Goal: Ask a question

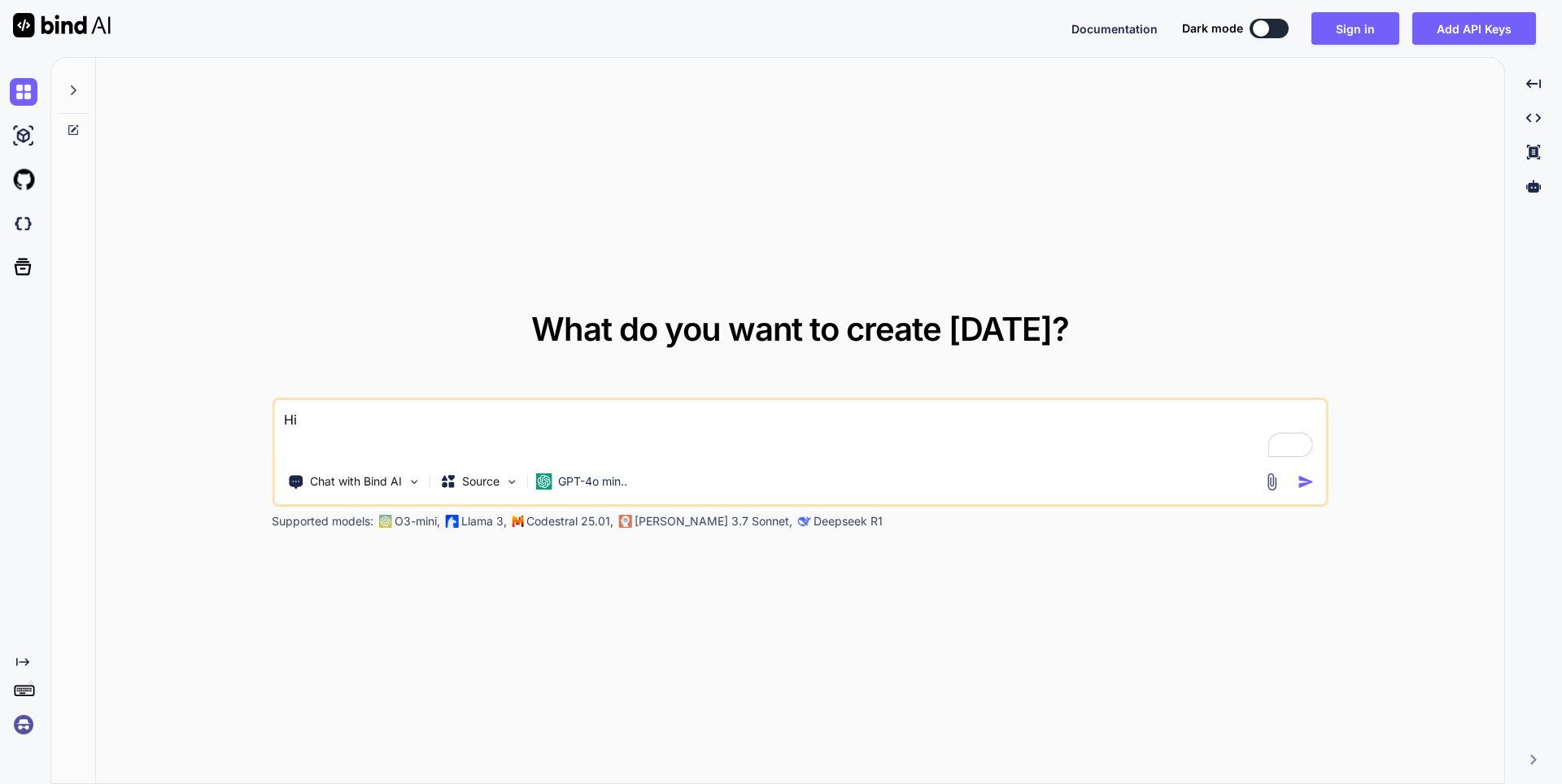
click at [24, 729] on img at bounding box center [23, 725] width 28 height 28
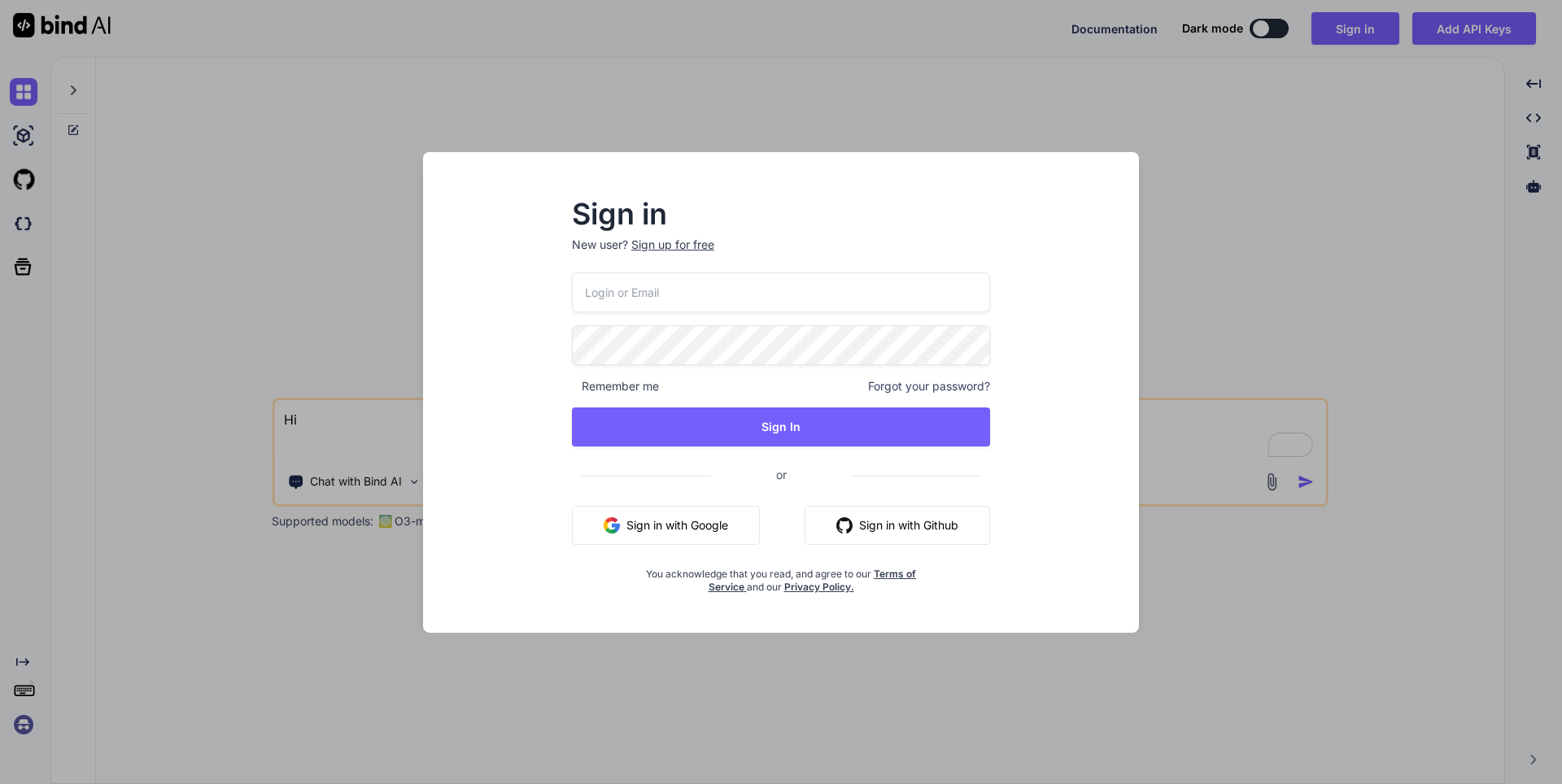
type input "appsumo_120@yopmail.com"
click at [664, 299] on input "appsumo_120@yopmail.com" at bounding box center [781, 293] width 418 height 40
click at [516, 496] on div "Sign in New user? Sign up for free appsumo_120@yopmail.com Remember me Forgot y…" at bounding box center [781, 406] width 690 height 451
click at [691, 533] on button "Sign in with Google" at bounding box center [665, 525] width 188 height 39
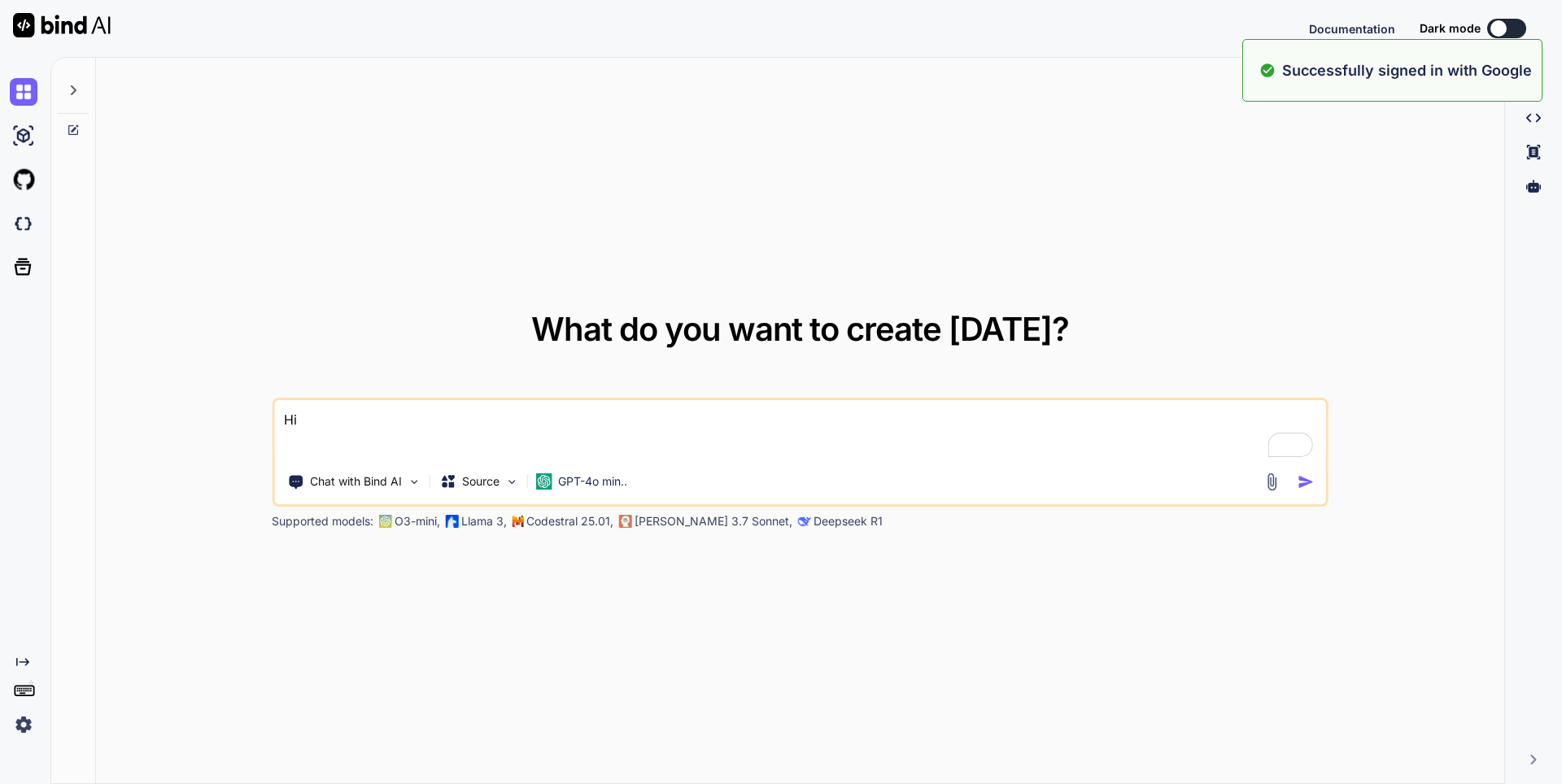
click at [28, 727] on img at bounding box center [23, 725] width 28 height 28
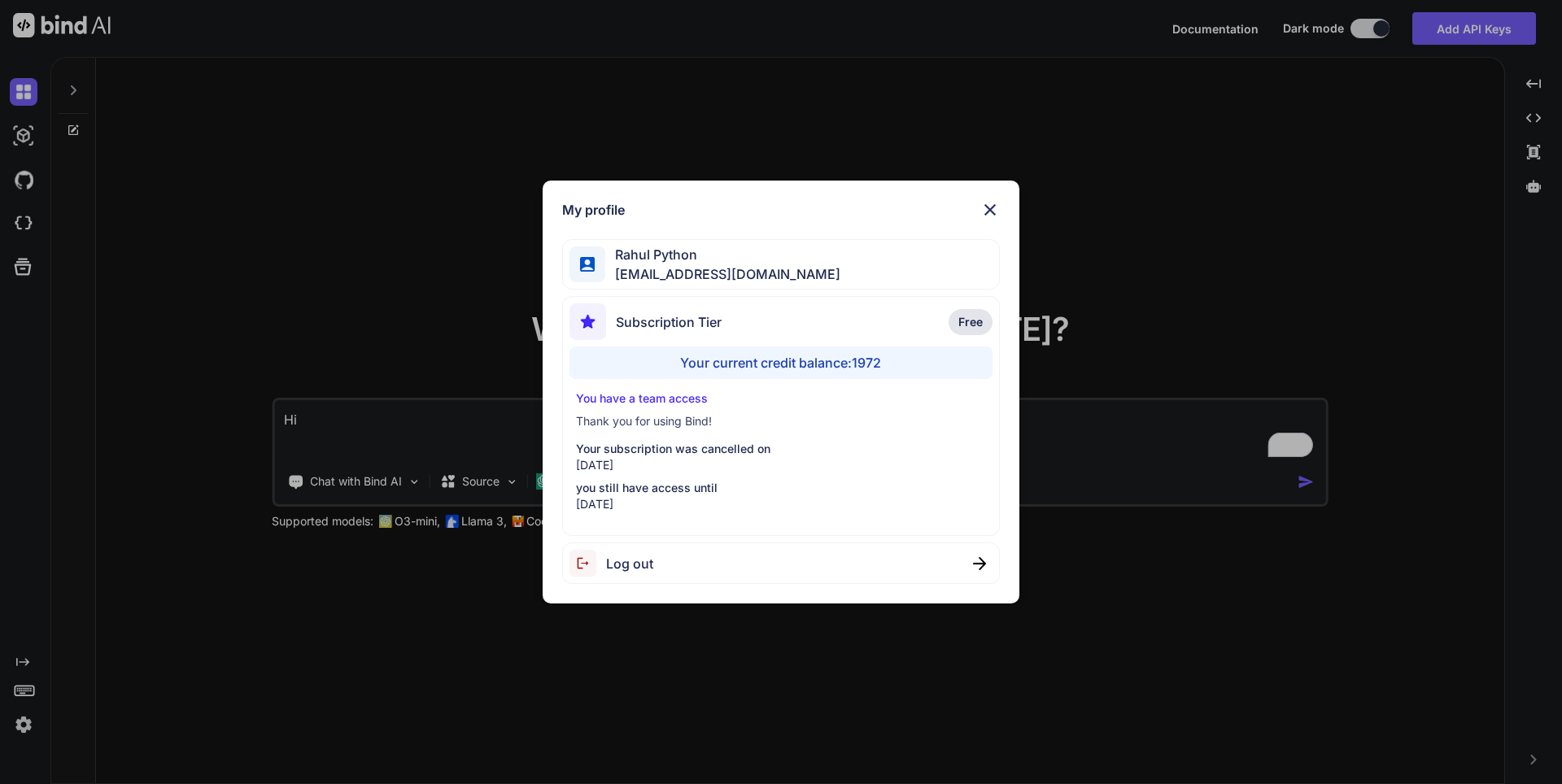
click at [403, 675] on div "My profile [PERSON_NAME] [PERSON_NAME][EMAIL_ADDRESS][DOMAIN_NAME] Subscription…" at bounding box center [781, 392] width 1562 height 784
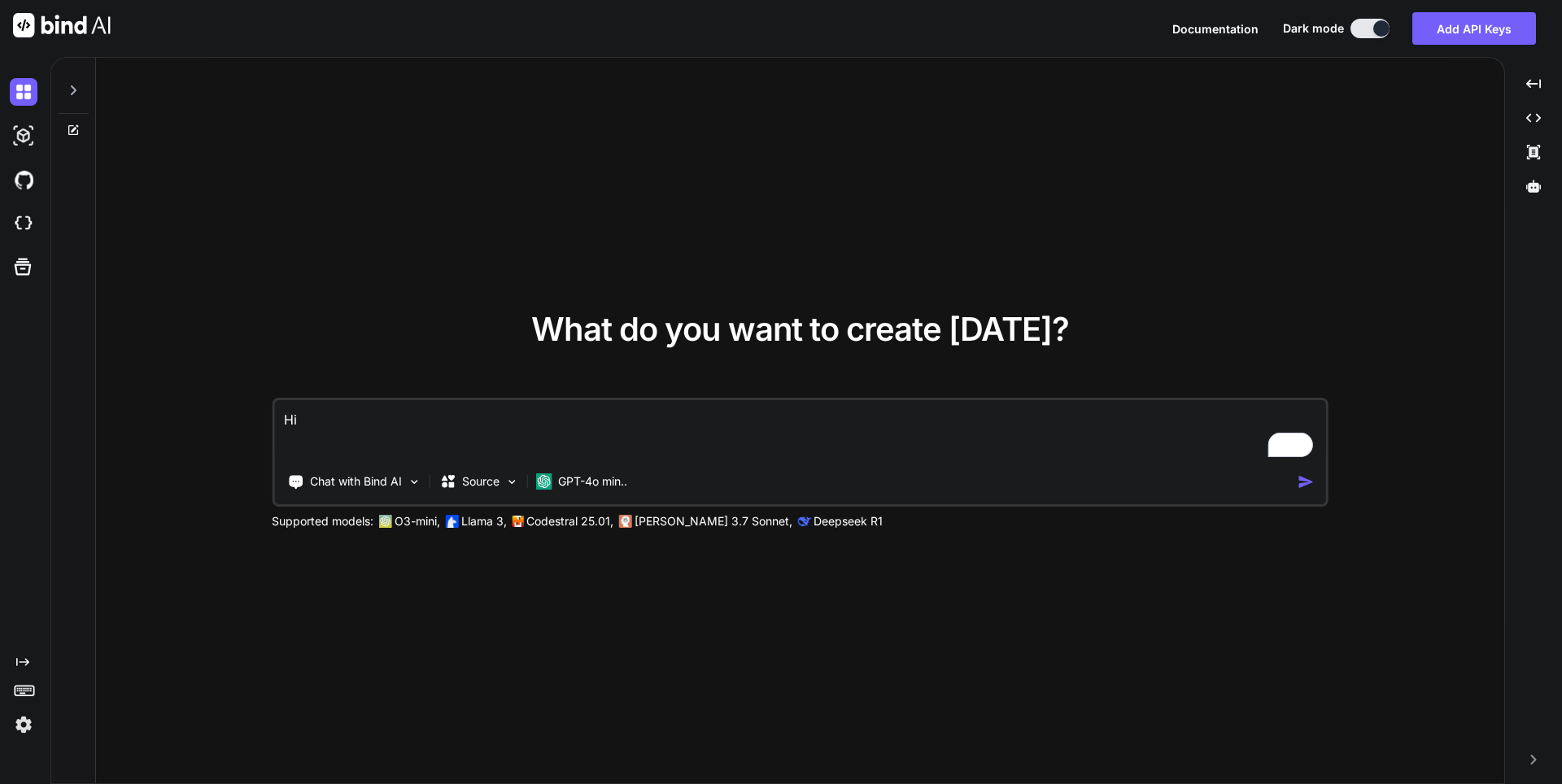
click at [15, 721] on img at bounding box center [23, 725] width 28 height 28
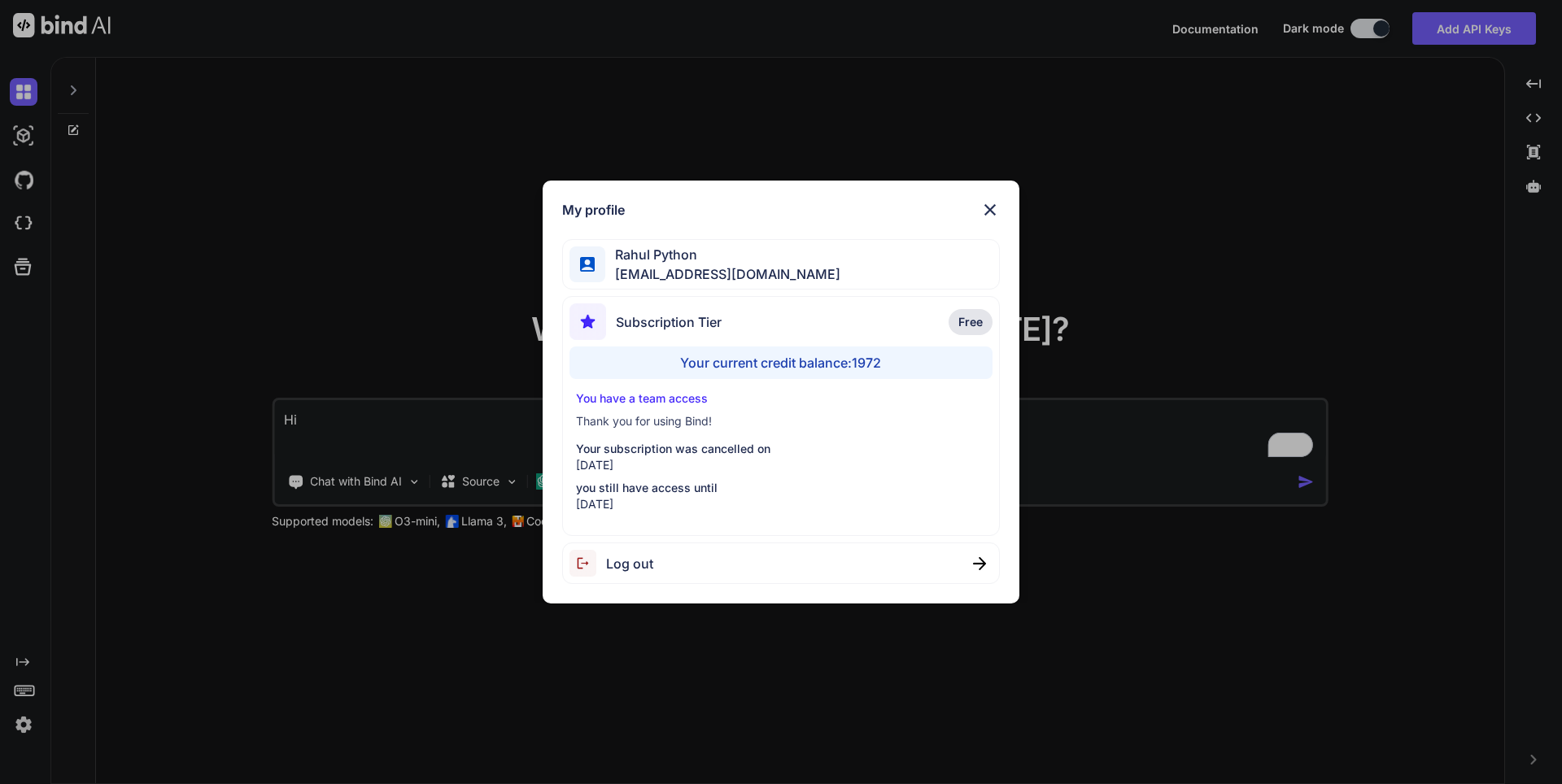
click at [321, 677] on div "My profile [PERSON_NAME] [PERSON_NAME][EMAIL_ADDRESS][DOMAIN_NAME] Subscription…" at bounding box center [781, 392] width 1562 height 784
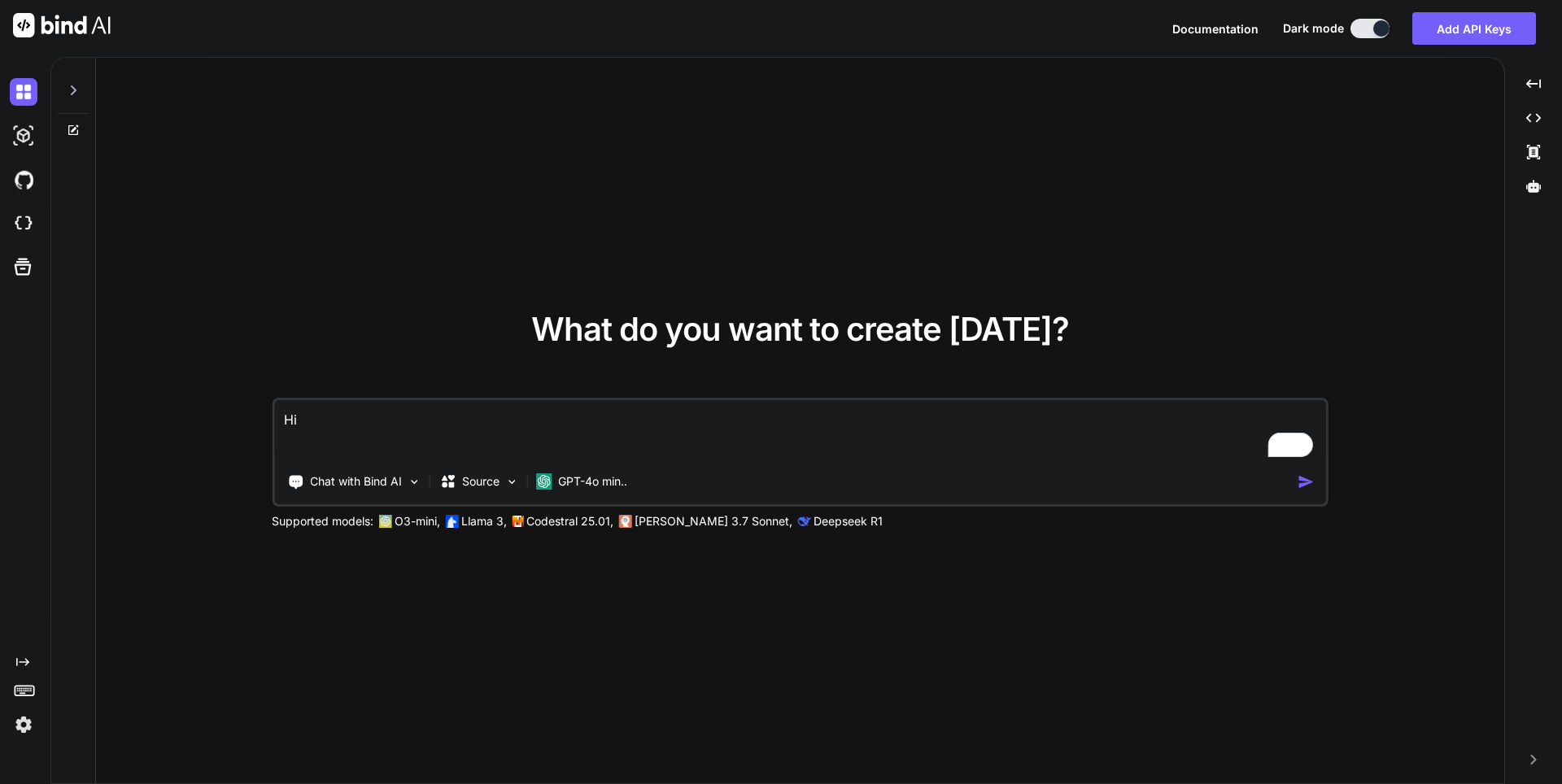
click at [355, 422] on textarea "Hi" at bounding box center [800, 430] width 1052 height 60
type textarea "I need to short note for client"
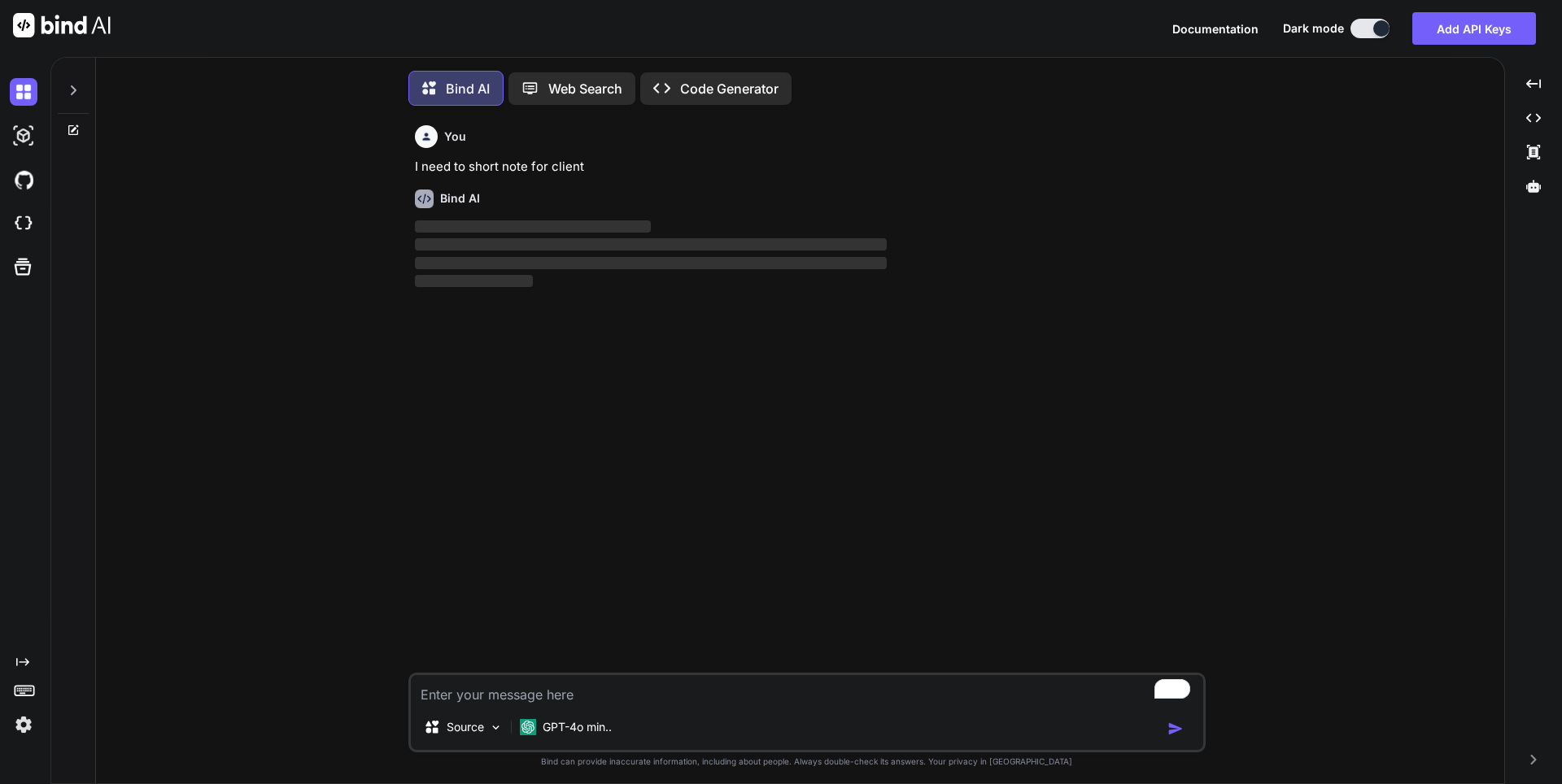
scroll to position [8, 0]
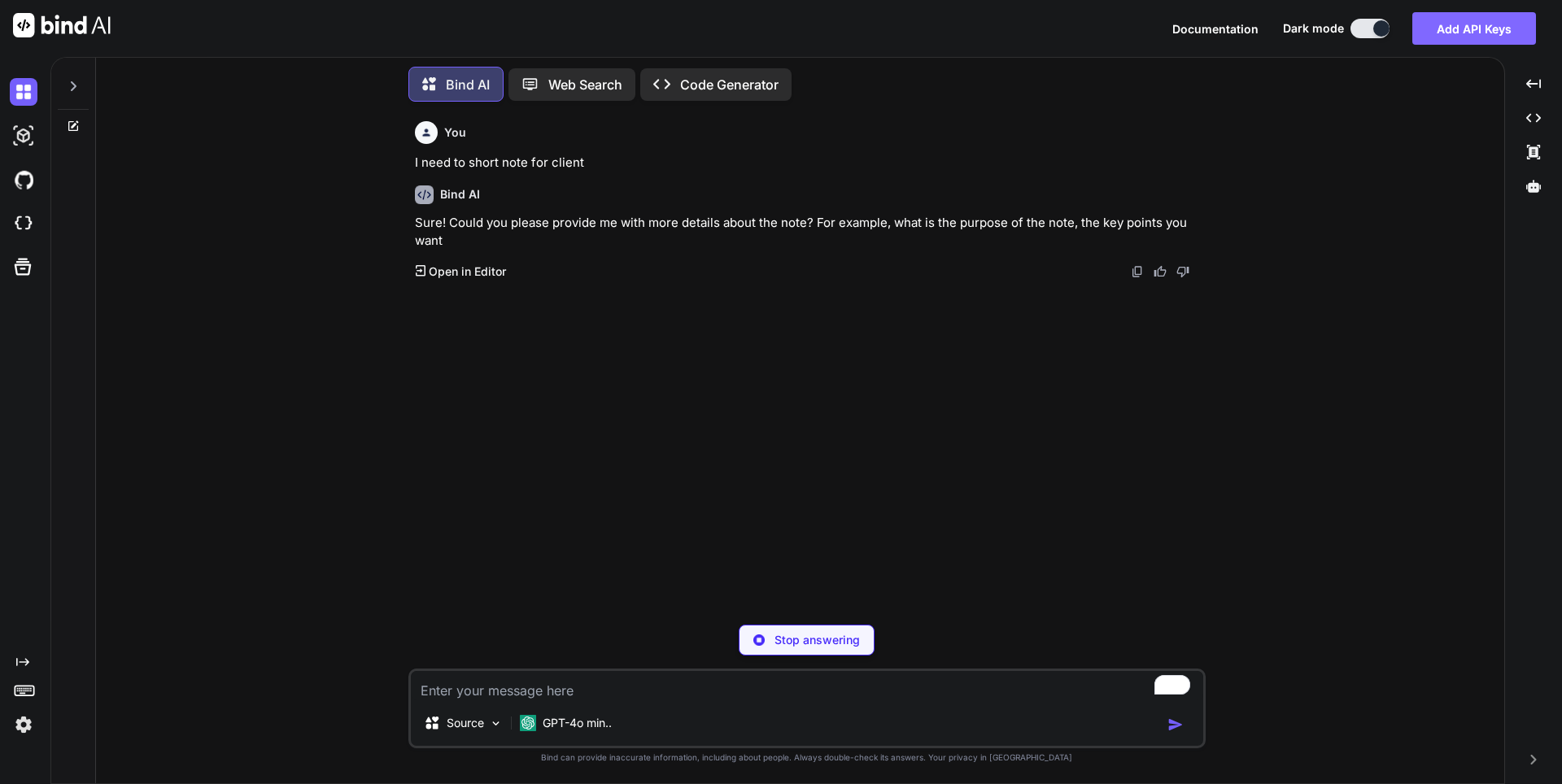
click at [1461, 39] on button "Add API Keys" at bounding box center [1474, 29] width 124 height 33
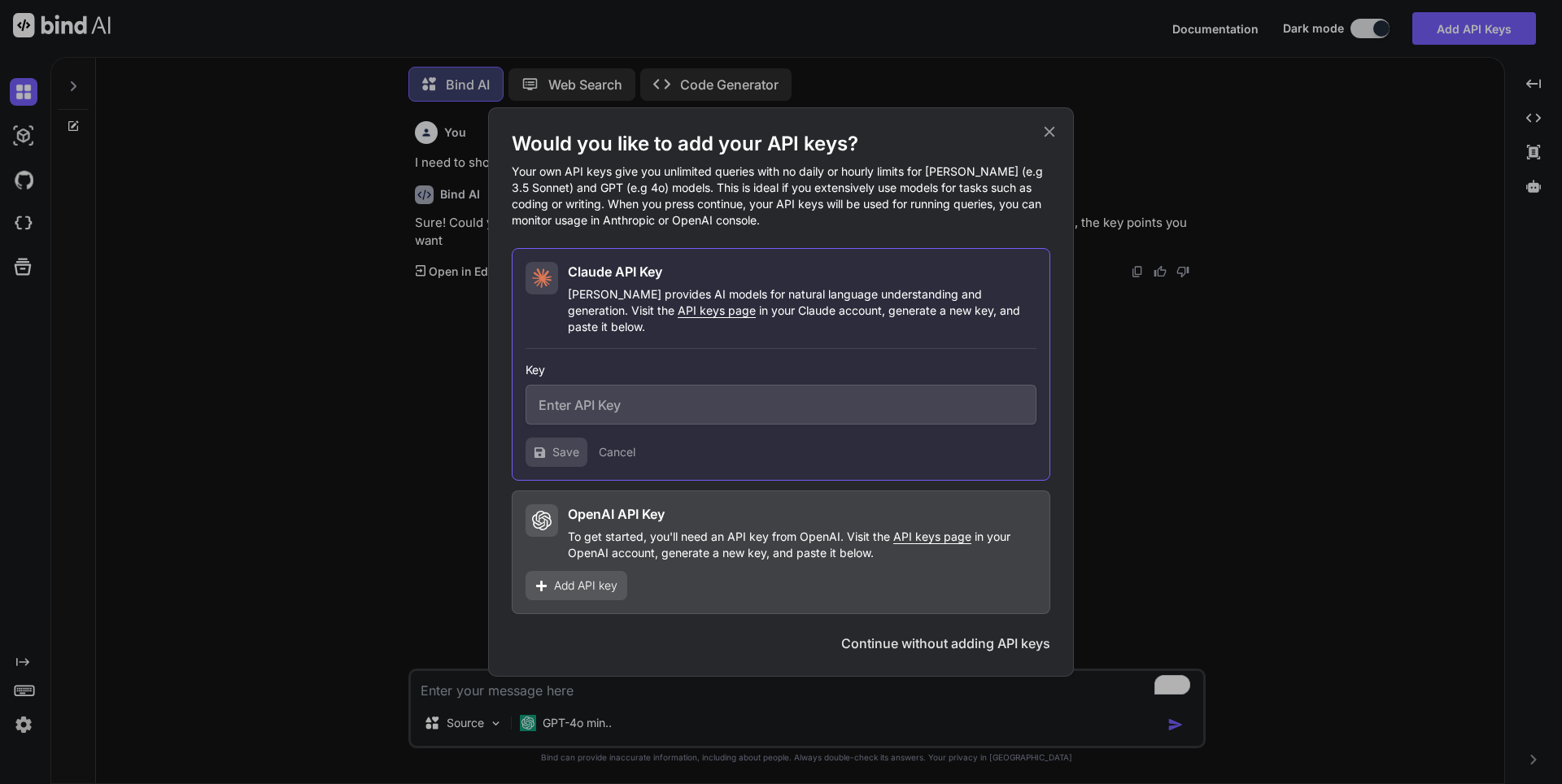
click at [655, 539] on p "To get started, you'll need an API key from OpenAI. Visit the API keys page in …" at bounding box center [801, 545] width 469 height 33
click at [1048, 140] on icon at bounding box center [1049, 132] width 18 height 18
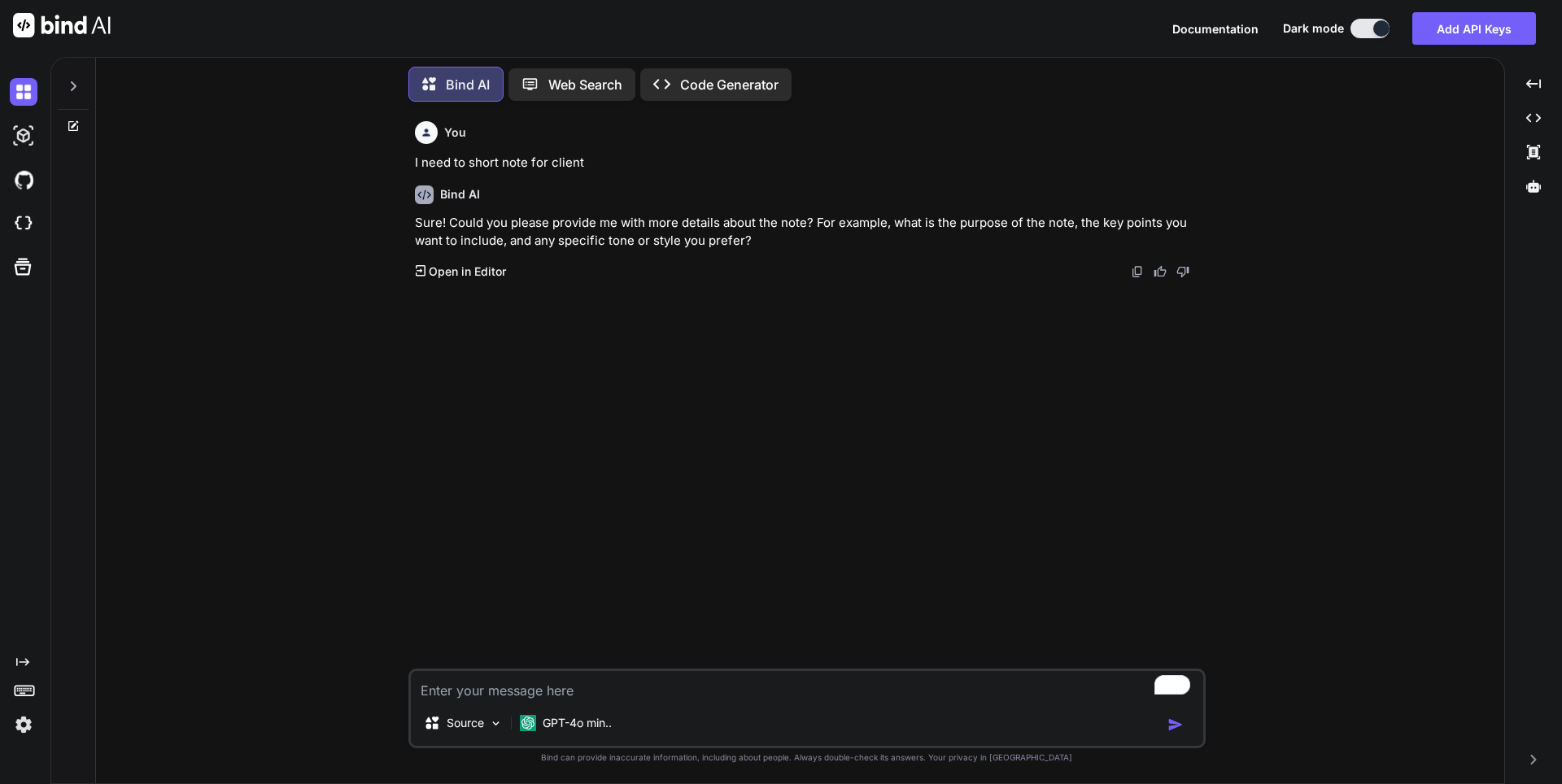
click at [20, 730] on img at bounding box center [23, 725] width 28 height 28
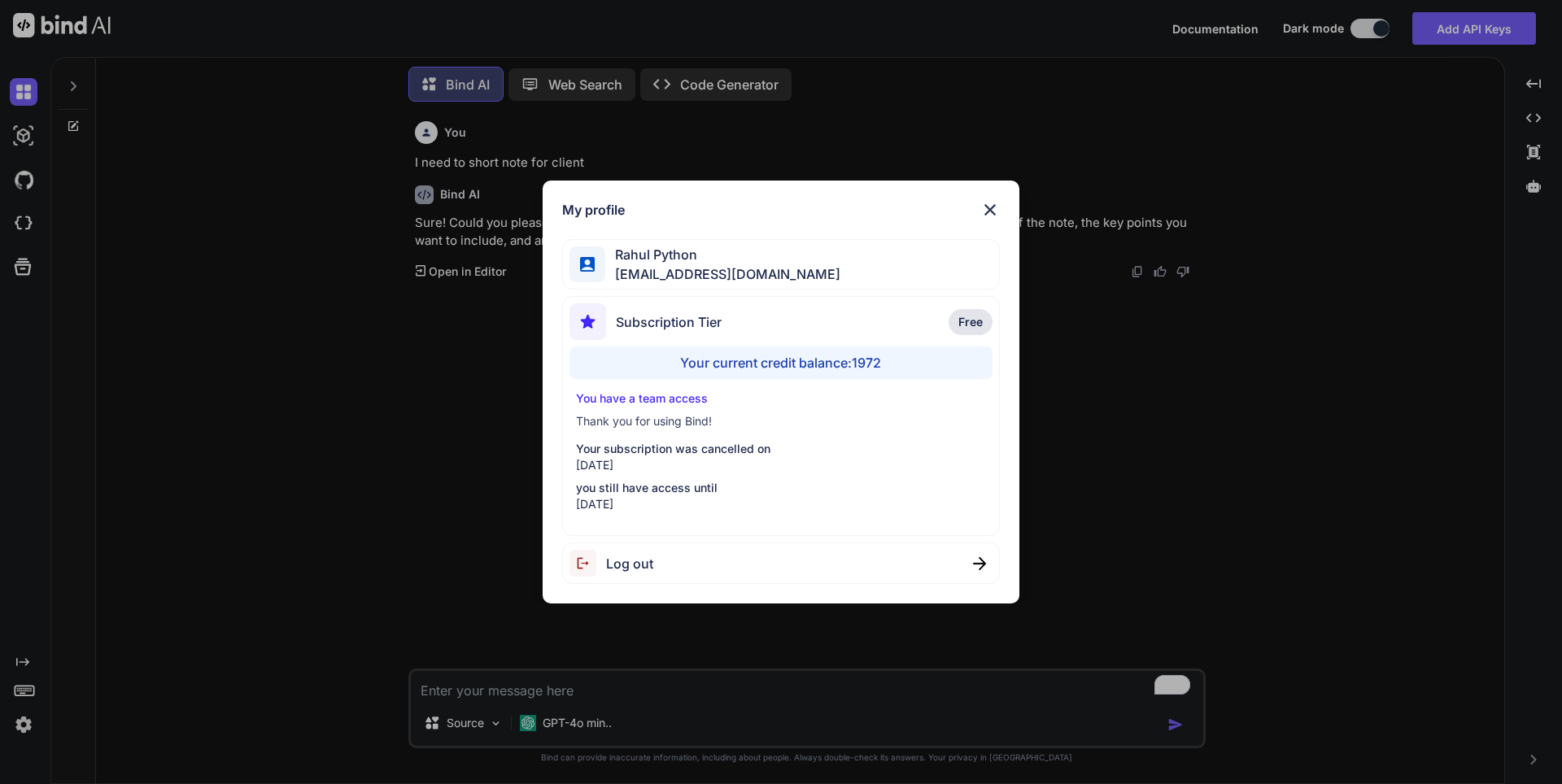
click at [204, 565] on div "My profile [PERSON_NAME] [PERSON_NAME][EMAIL_ADDRESS][DOMAIN_NAME] Subscription…" at bounding box center [781, 392] width 1562 height 784
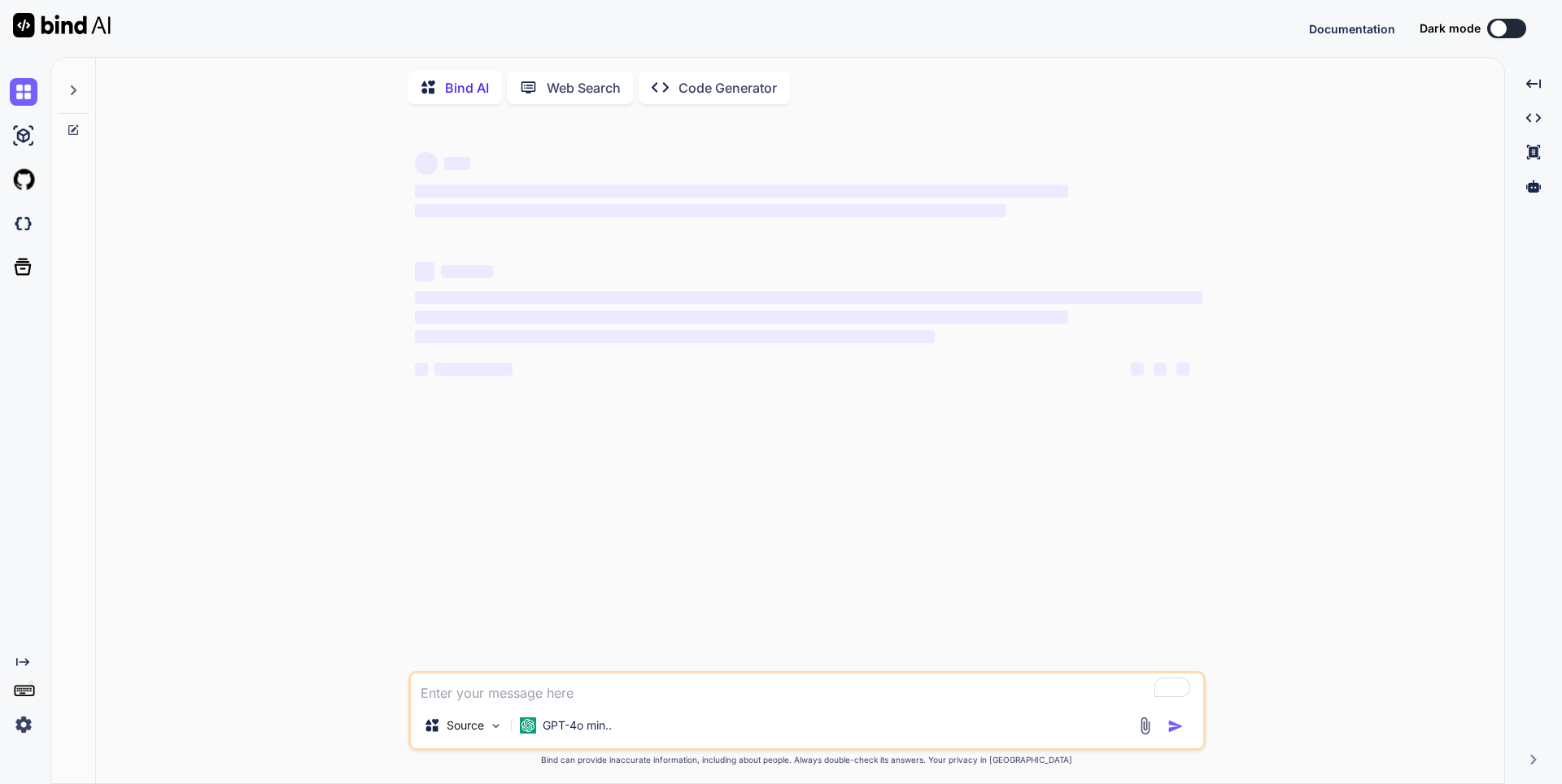
click at [15, 723] on img at bounding box center [23, 725] width 28 height 28
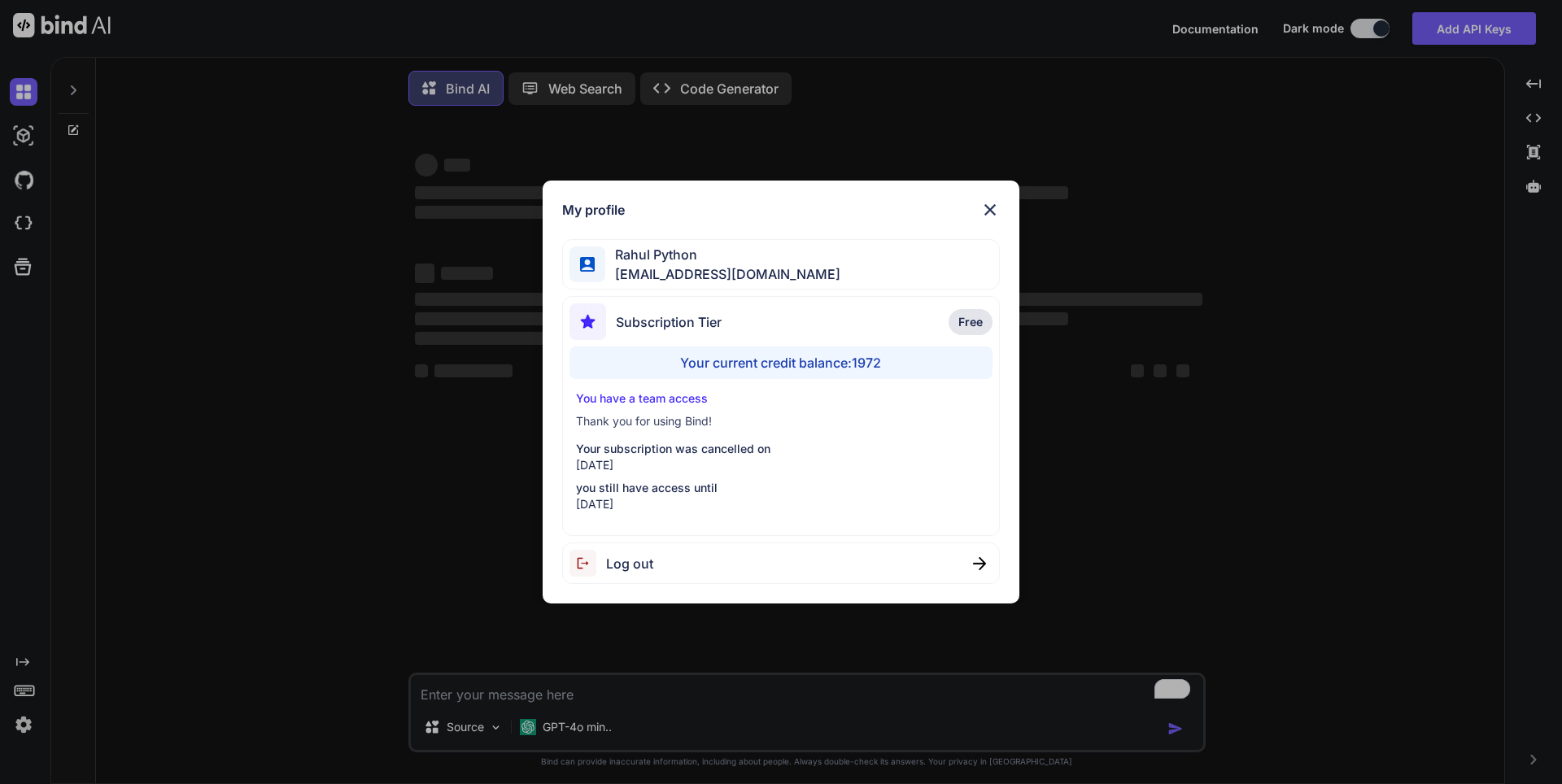
click at [213, 579] on div "My profile [PERSON_NAME] [PERSON_NAME][EMAIL_ADDRESS][DOMAIN_NAME] Subscription…" at bounding box center [781, 392] width 1562 height 784
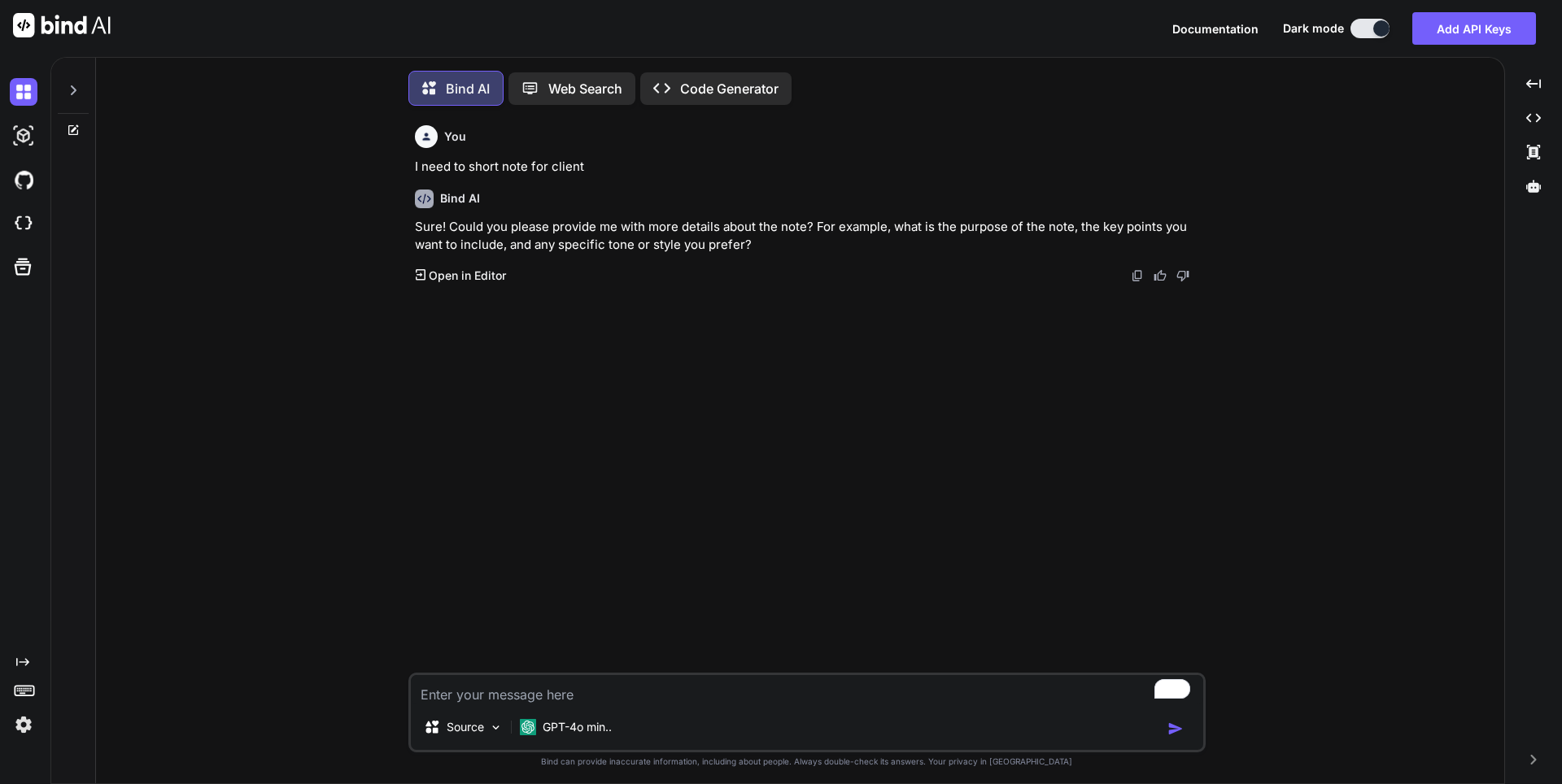
scroll to position [8, 0]
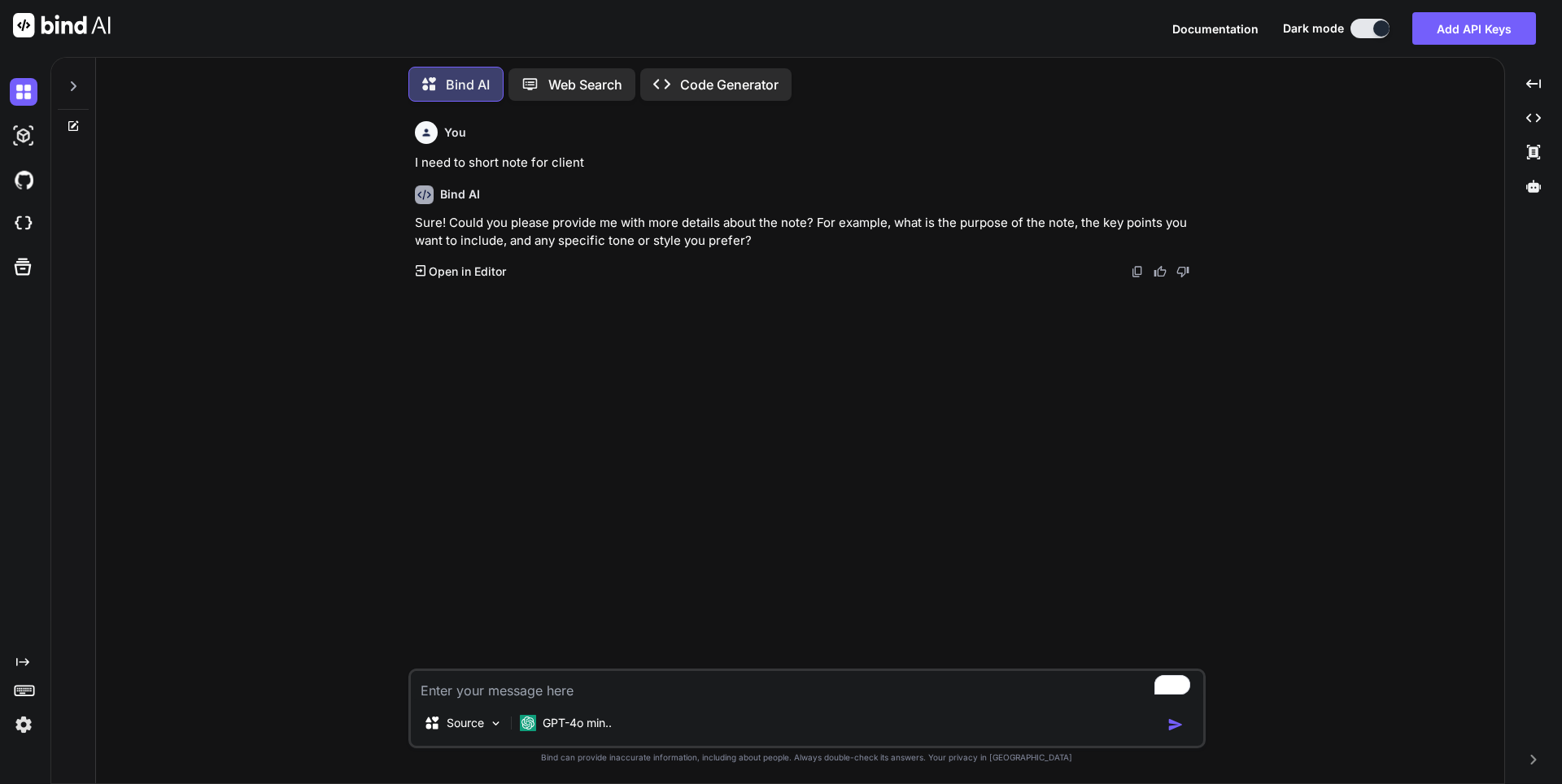
type textarea "x"
click at [514, 683] on textarea "To enrich screen reader interactions, please activate Accessibility in Grammarl…" at bounding box center [807, 686] width 793 height 29
type textarea "I"
type textarea "x"
type textarea "I"
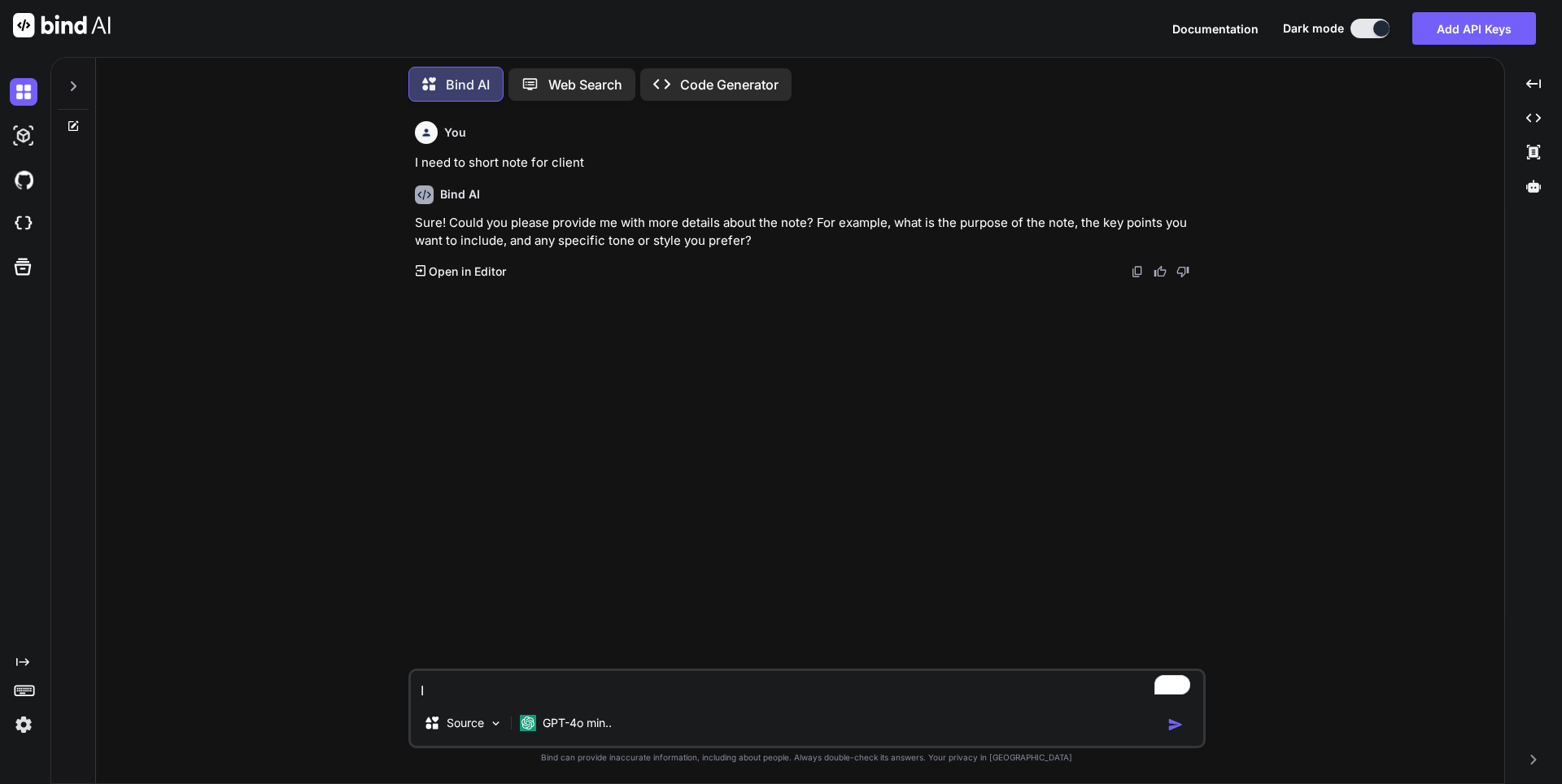
type textarea "x"
type textarea "I h"
type textarea "x"
type textarea "I ha"
type textarea "x"
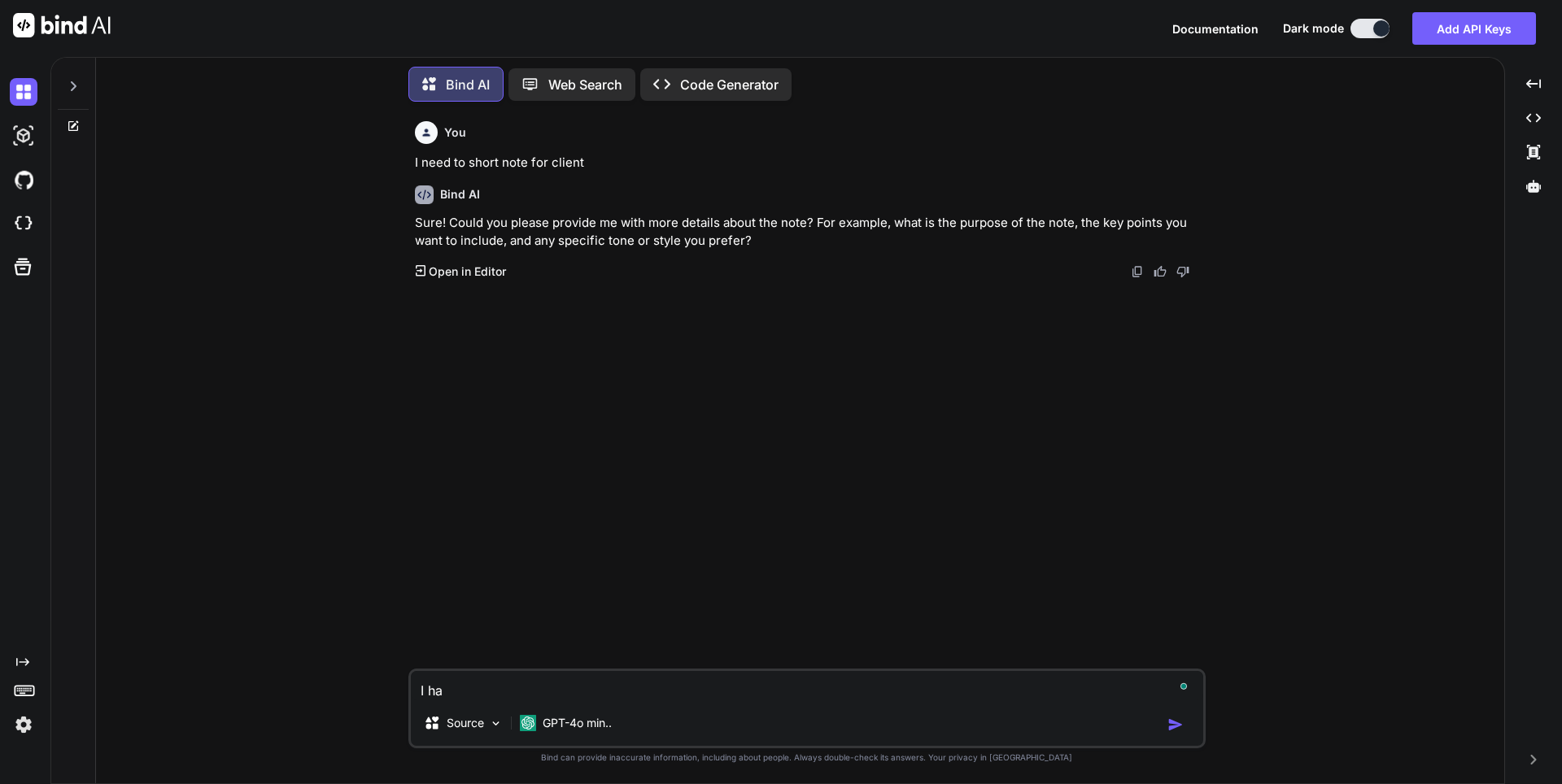
type textarea "I hav"
type textarea "x"
type textarea "I have"
type textarea "x"
type textarea "I have"
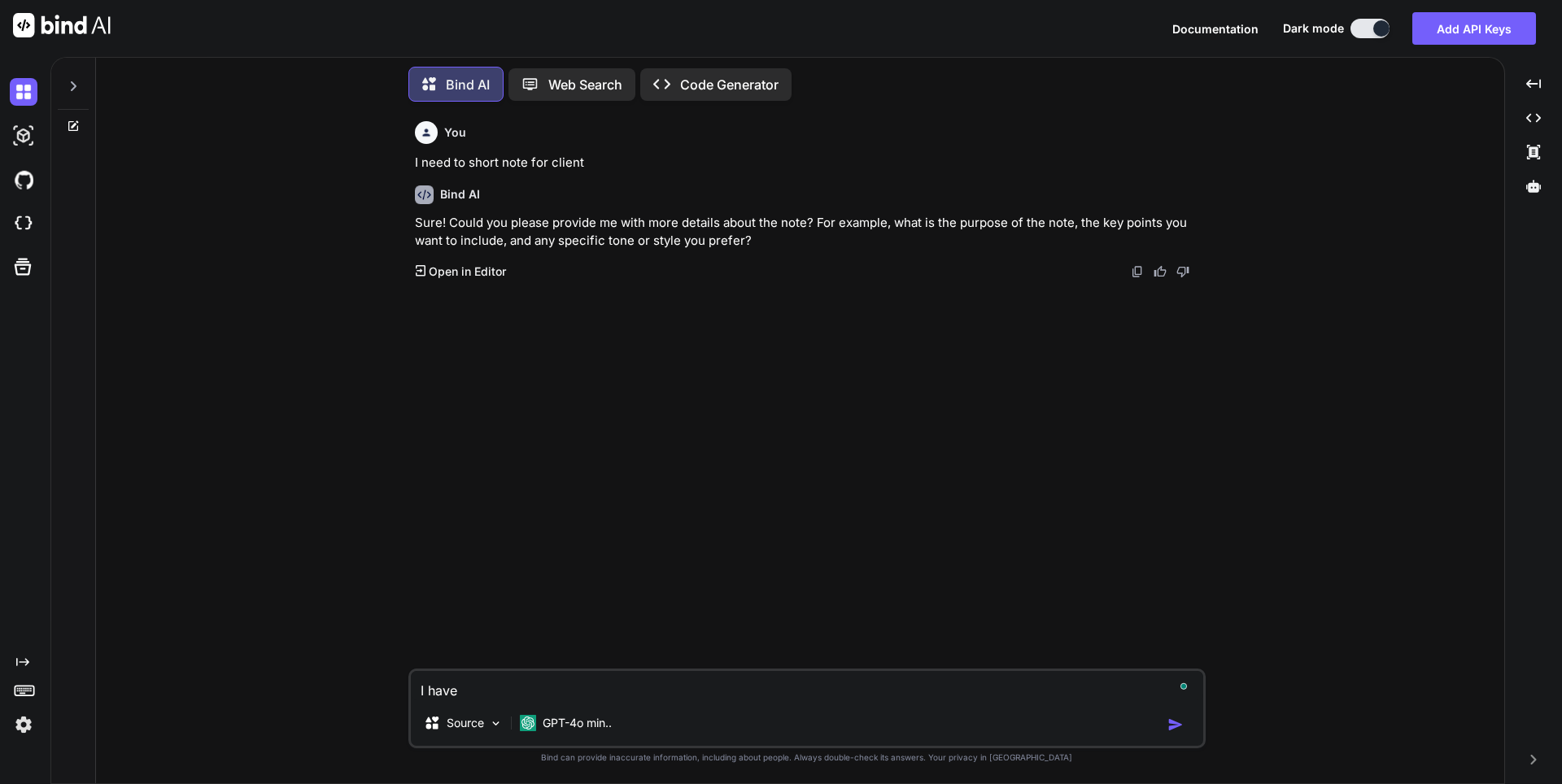
type textarea "x"
type textarea "I have u"
type textarea "x"
type textarea "I have us"
type textarea "x"
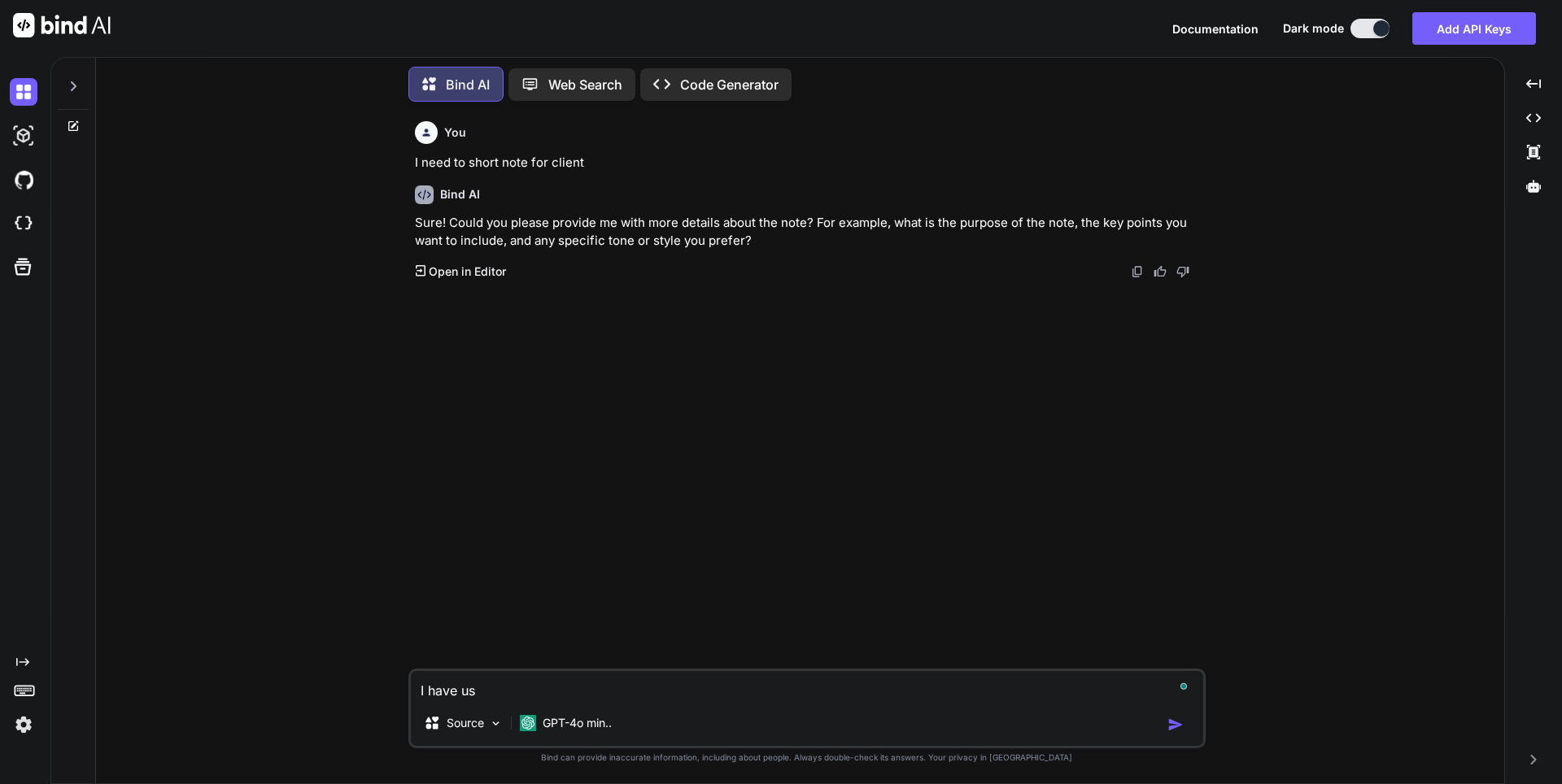
type textarea "I have usi"
type textarea "x"
type textarea "I have usin"
type textarea "x"
type textarea "I have using"
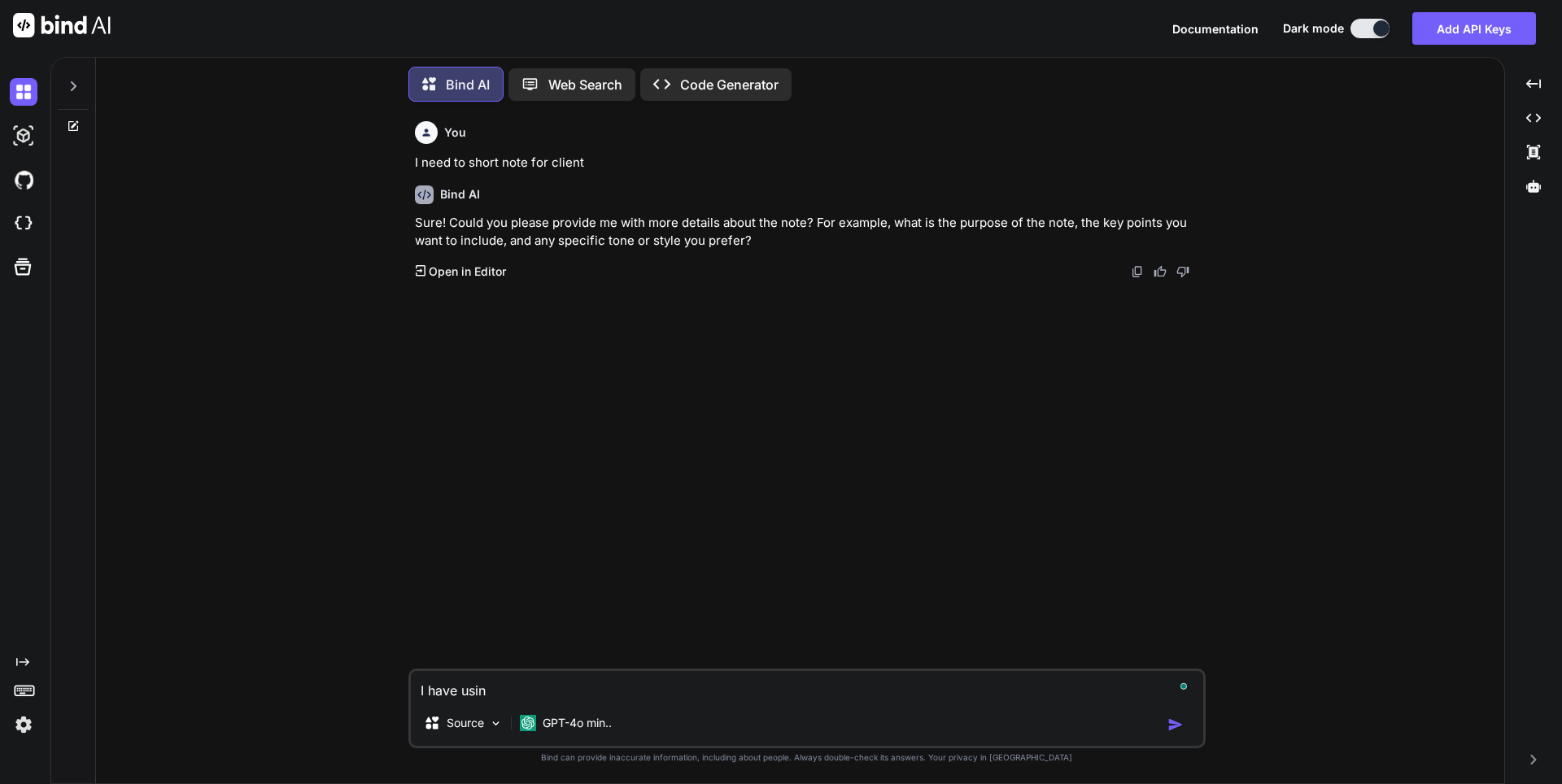
type textarea "x"
type textarea "I have using"
type textarea "x"
type textarea "I have using l"
type textarea "x"
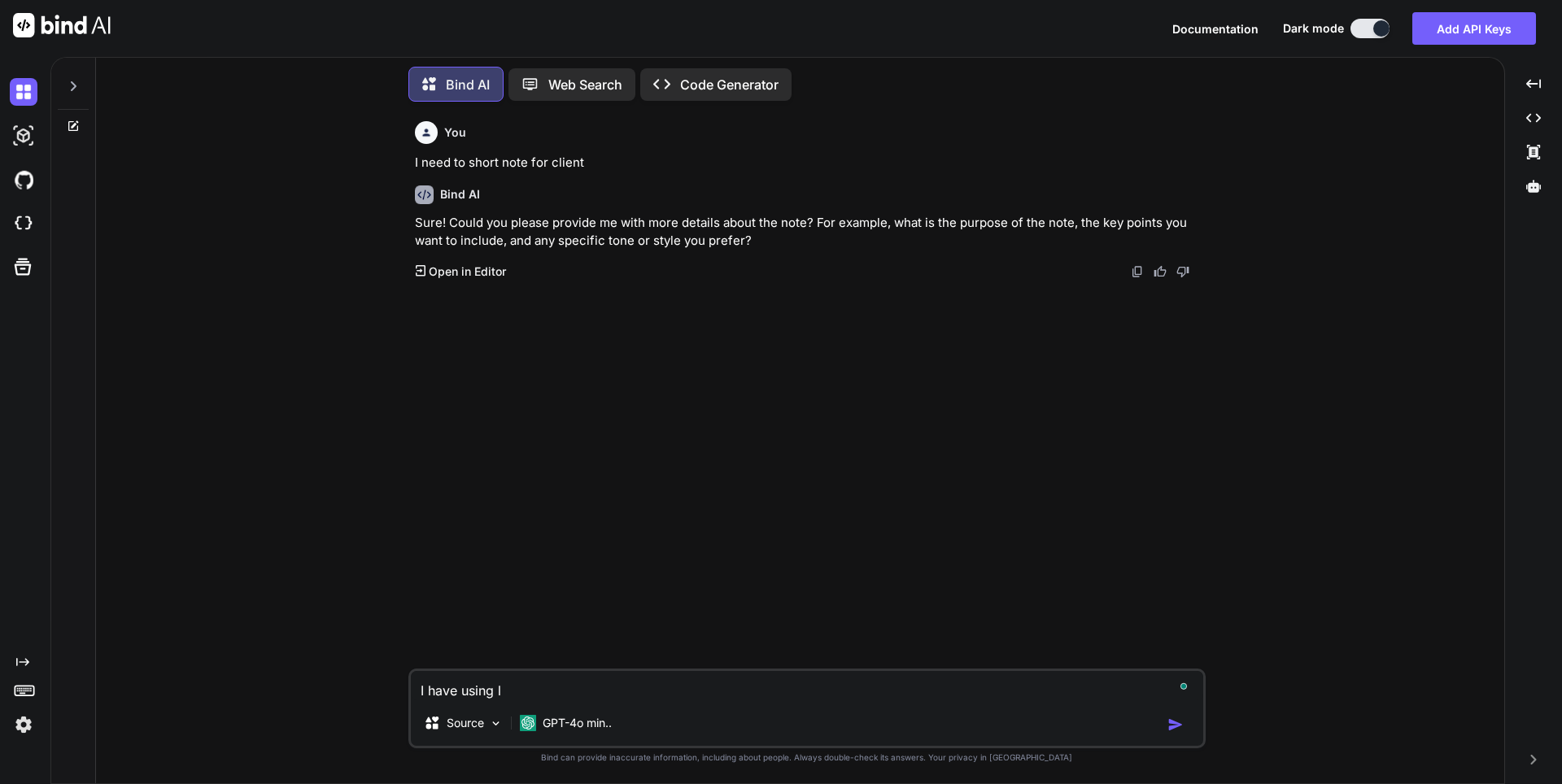
type textarea "I have using lo"
type textarea "x"
type textarea "I have using loc"
type textarea "x"
type textarea "I have using loca"
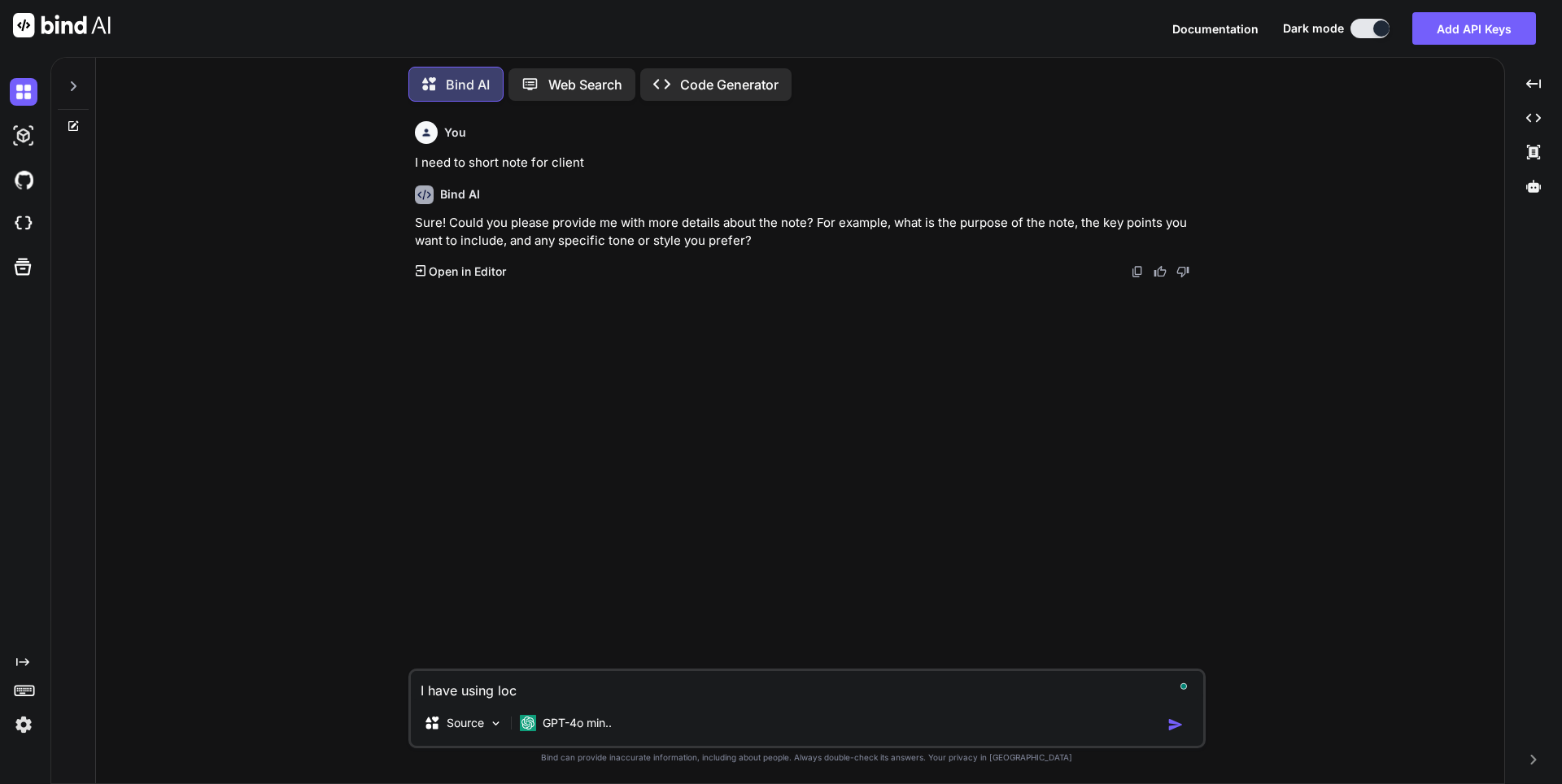
type textarea "x"
type textarea "I have using local"
type textarea "x"
type textarea "I have using local"
type textarea "x"
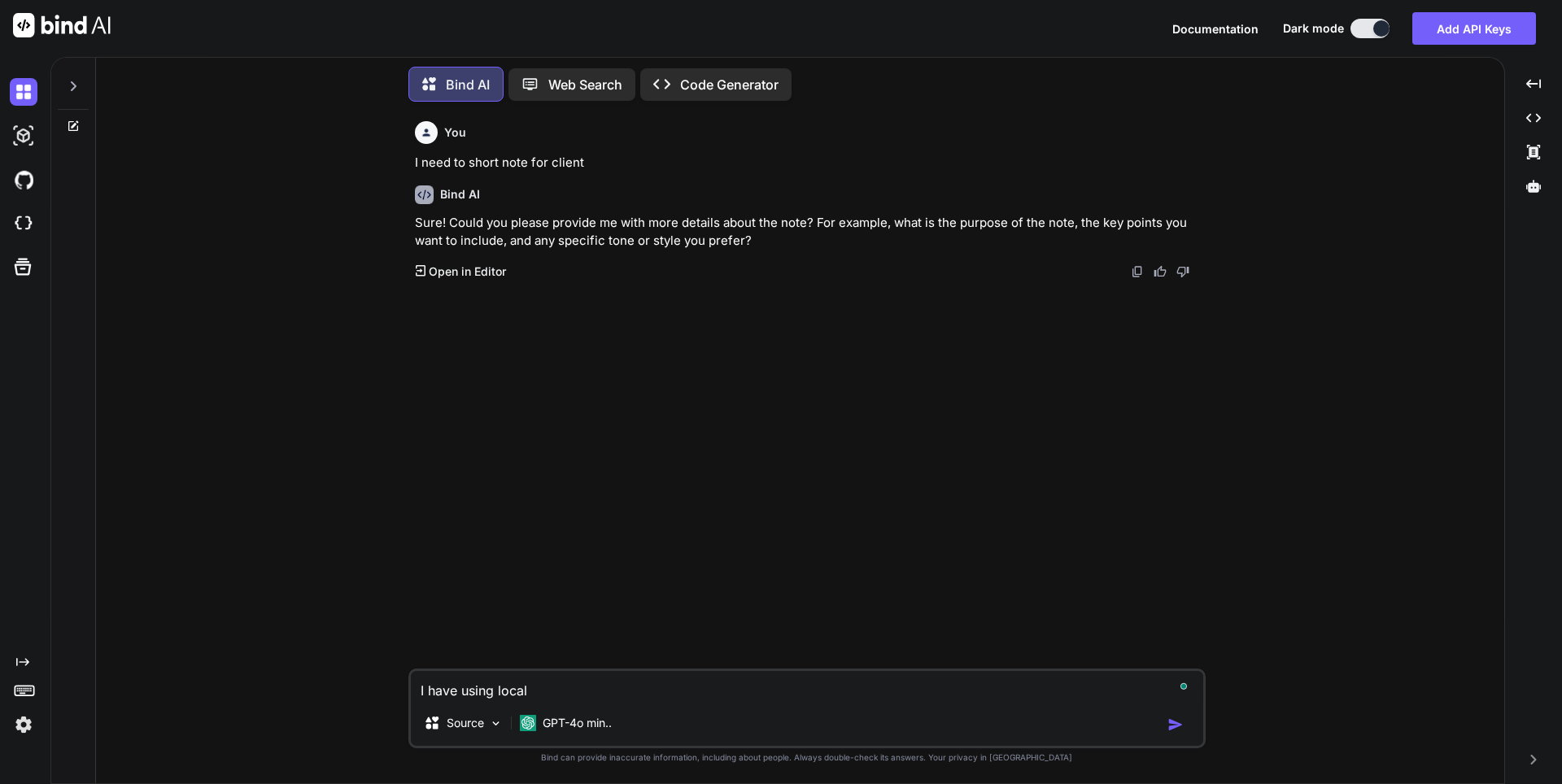
type textarea "I have using local q"
type textarea "x"
type textarea "I have using local qd"
type textarea "x"
type textarea "I have using local qdr"
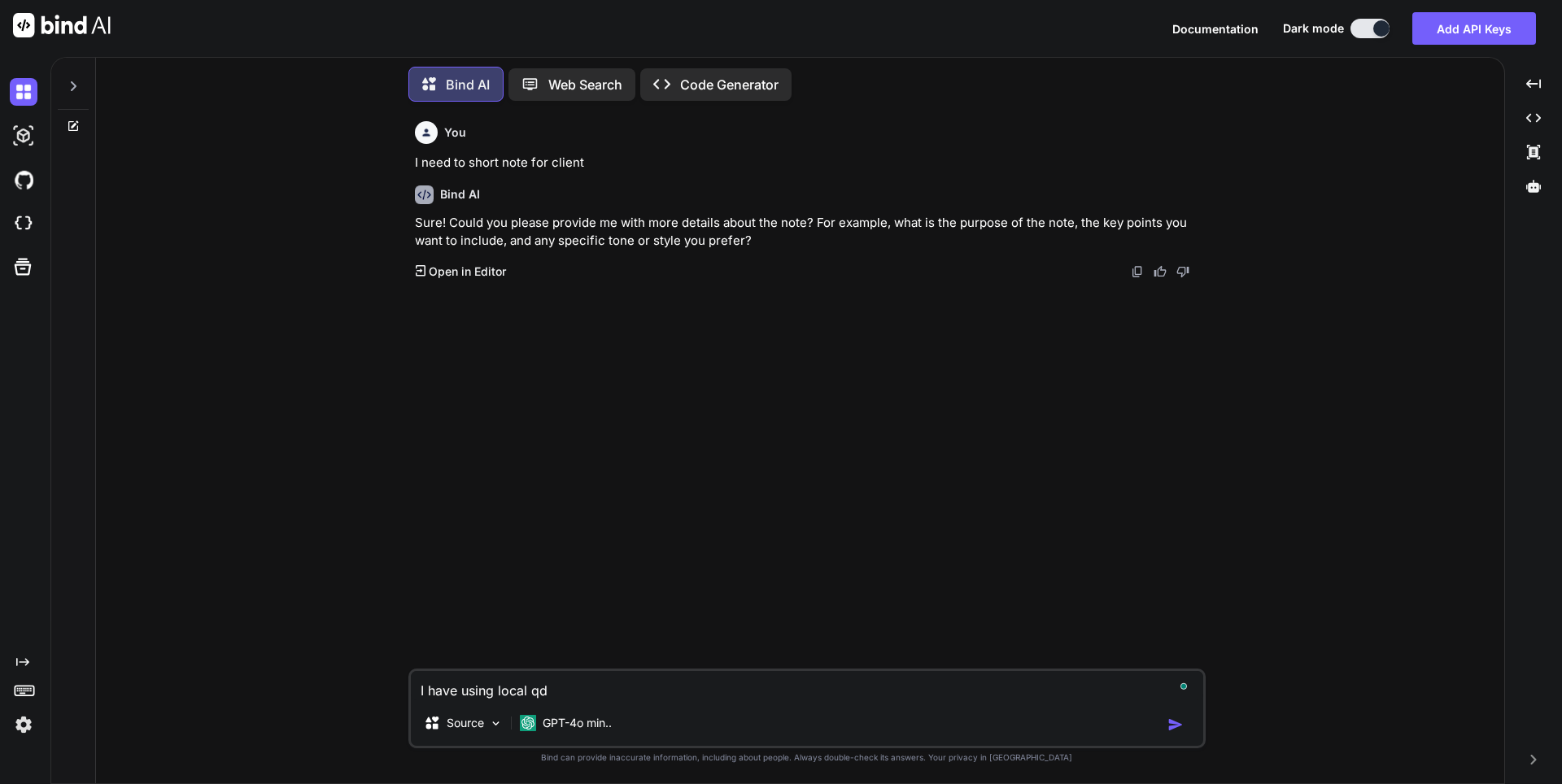
type textarea "x"
type textarea "I have using local qdra"
type textarea "x"
type textarea "I have using local qdran"
type textarea "x"
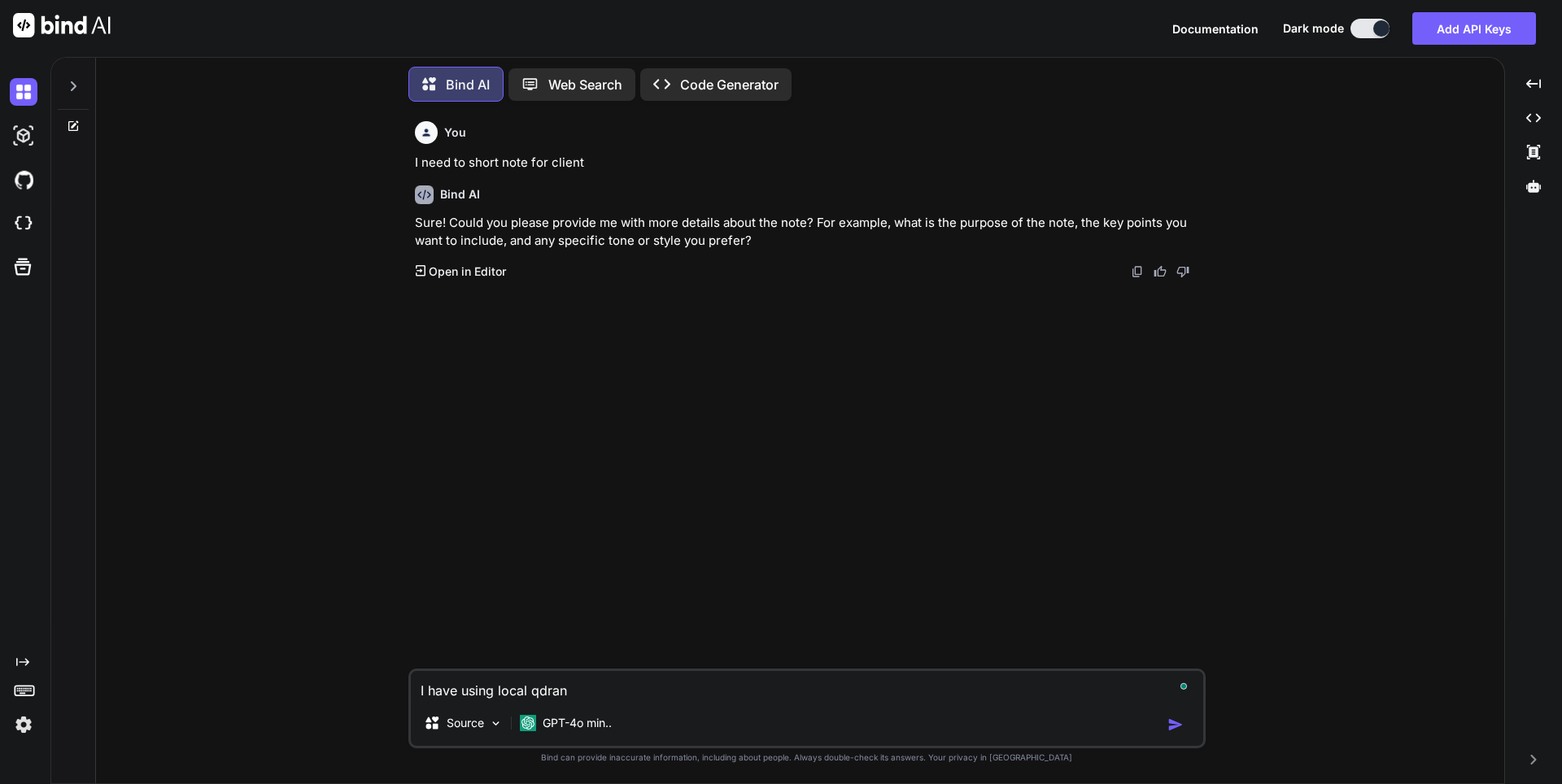
type textarea "I have using local qdrant"
type textarea "x"
type textarea "I have using local qdrant"
type textarea "x"
type textarea "I have using local qdrant s"
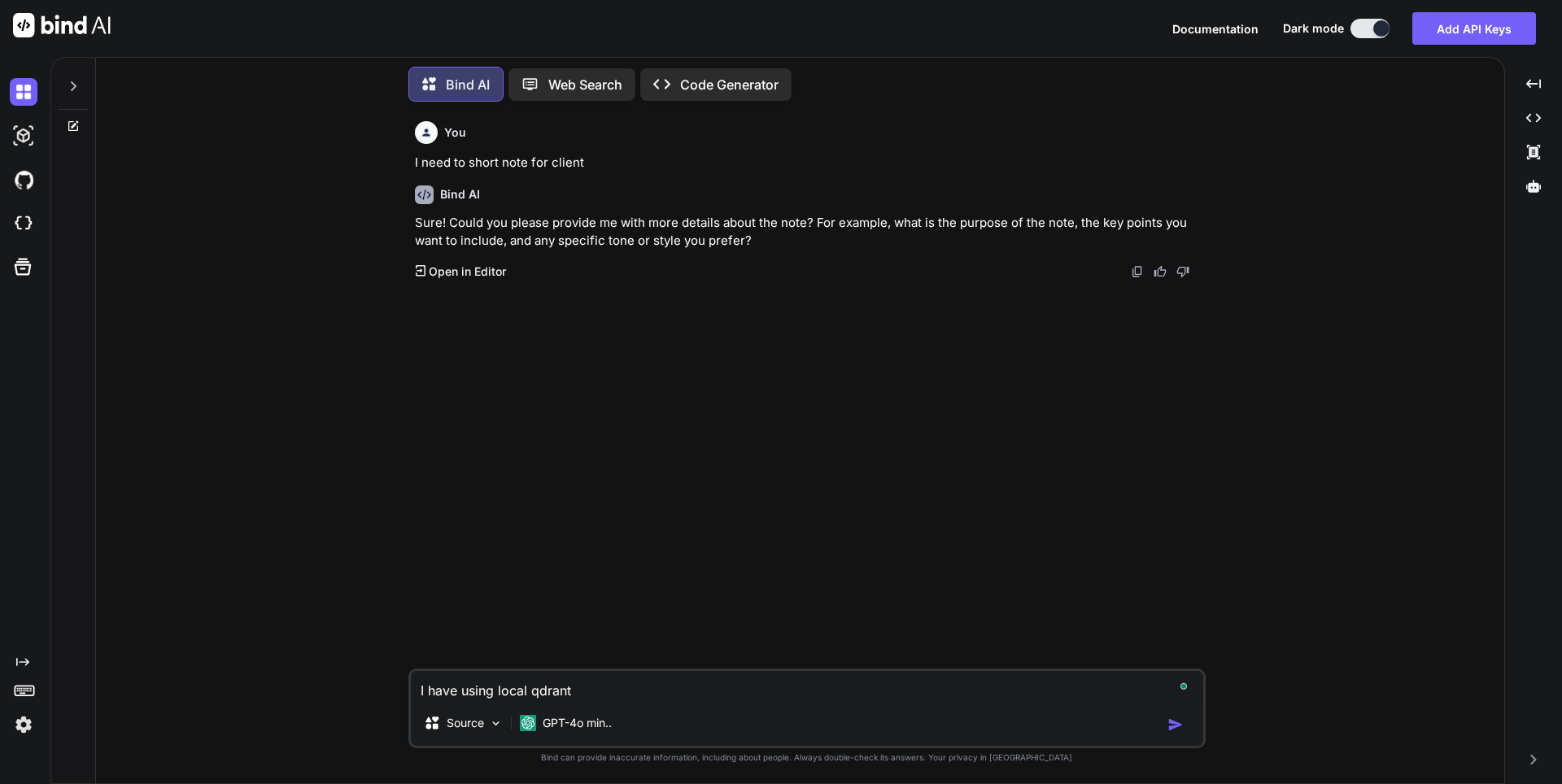
type textarea "x"
type textarea "I have using local qdrant se"
type textarea "x"
type textarea "I have using local qdrant ser"
type textarea "x"
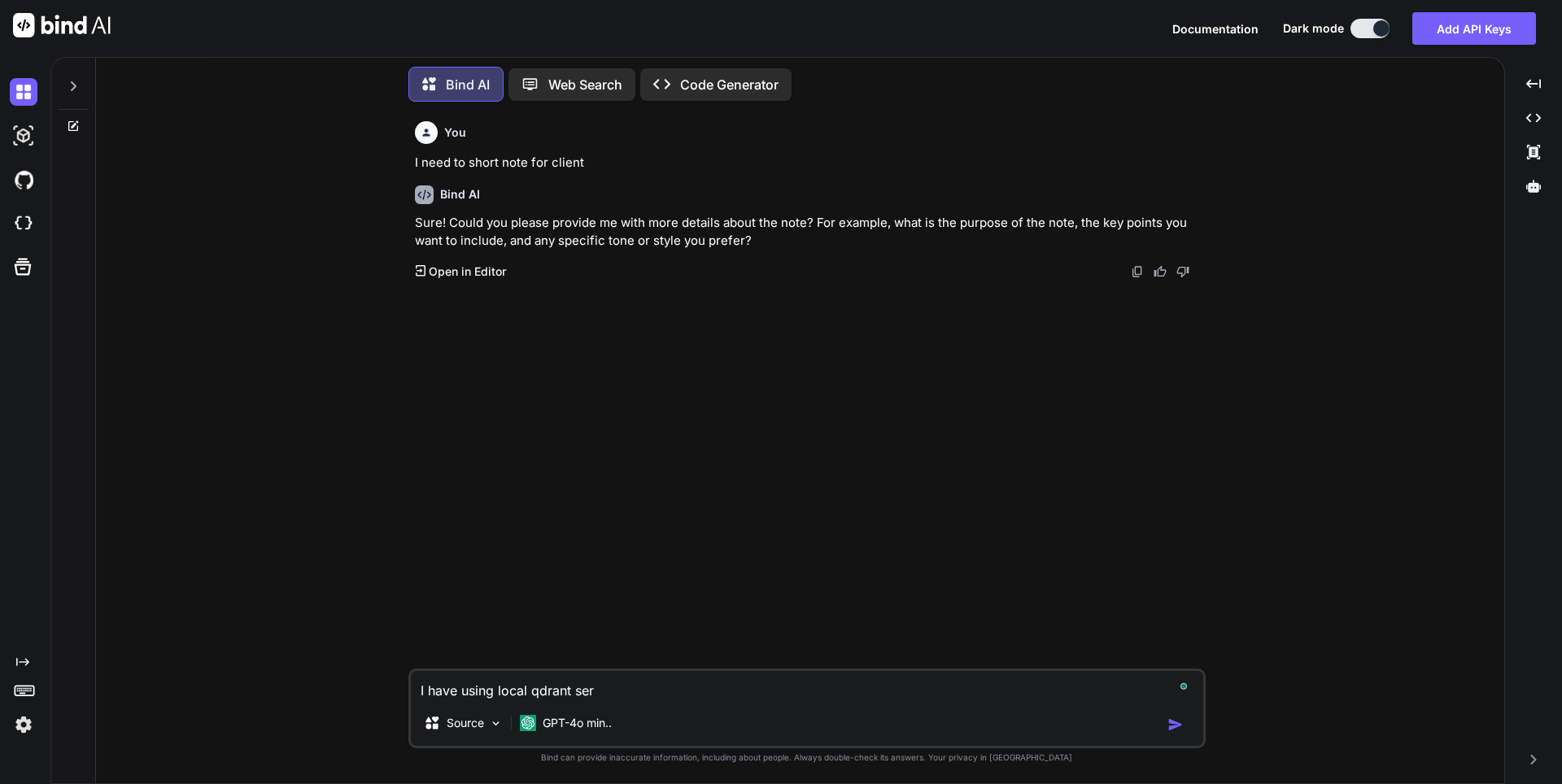
type textarea "I have using local qdrant serv"
type textarea "x"
type textarea "I have using local qdrant servr"
type textarea "x"
type textarea "I have using local qdrant servre"
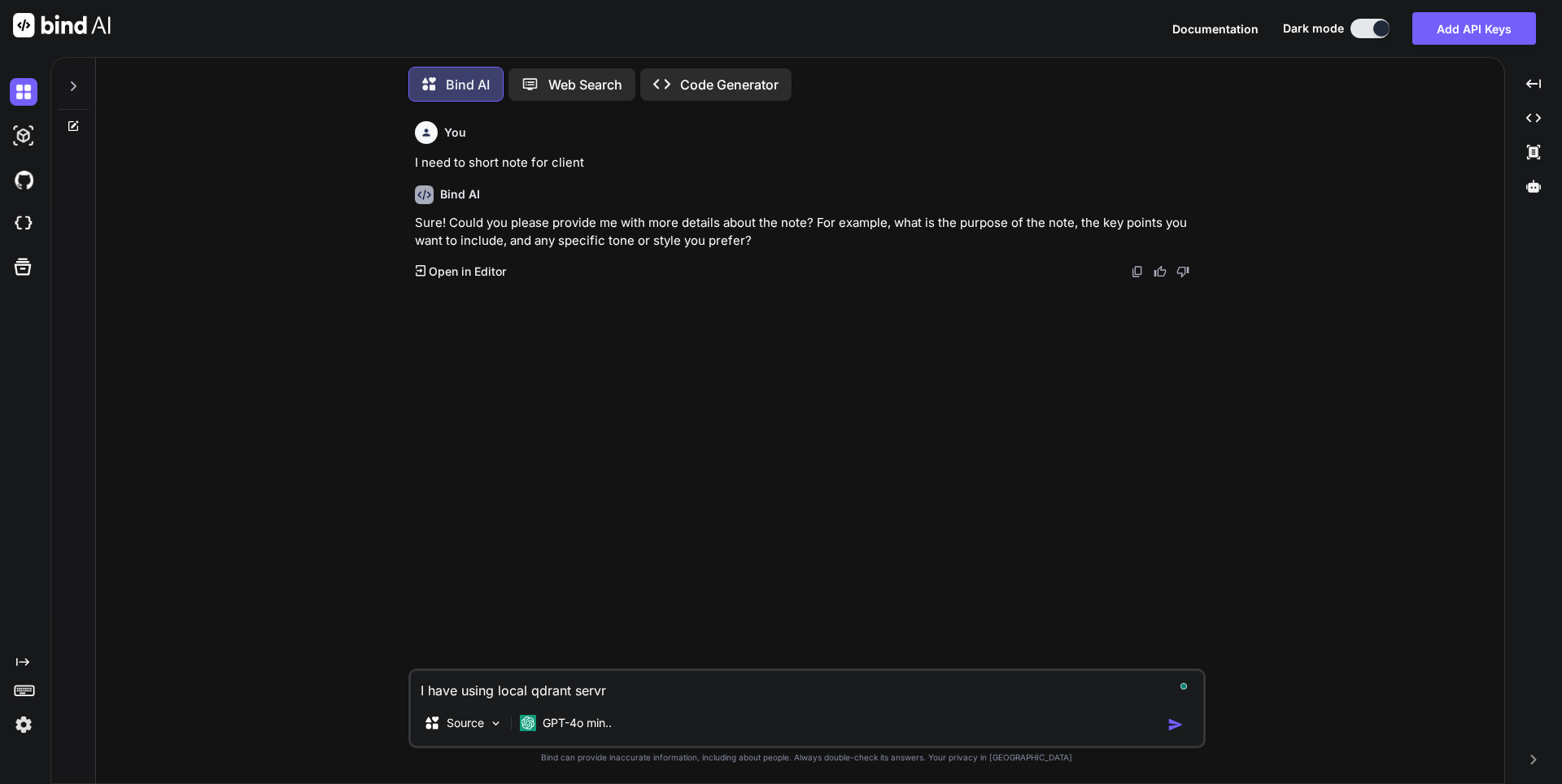
type textarea "x"
type textarea "I have using local qdrant servre"
type textarea "x"
type textarea "I have using local qdrant servre"
type textarea "x"
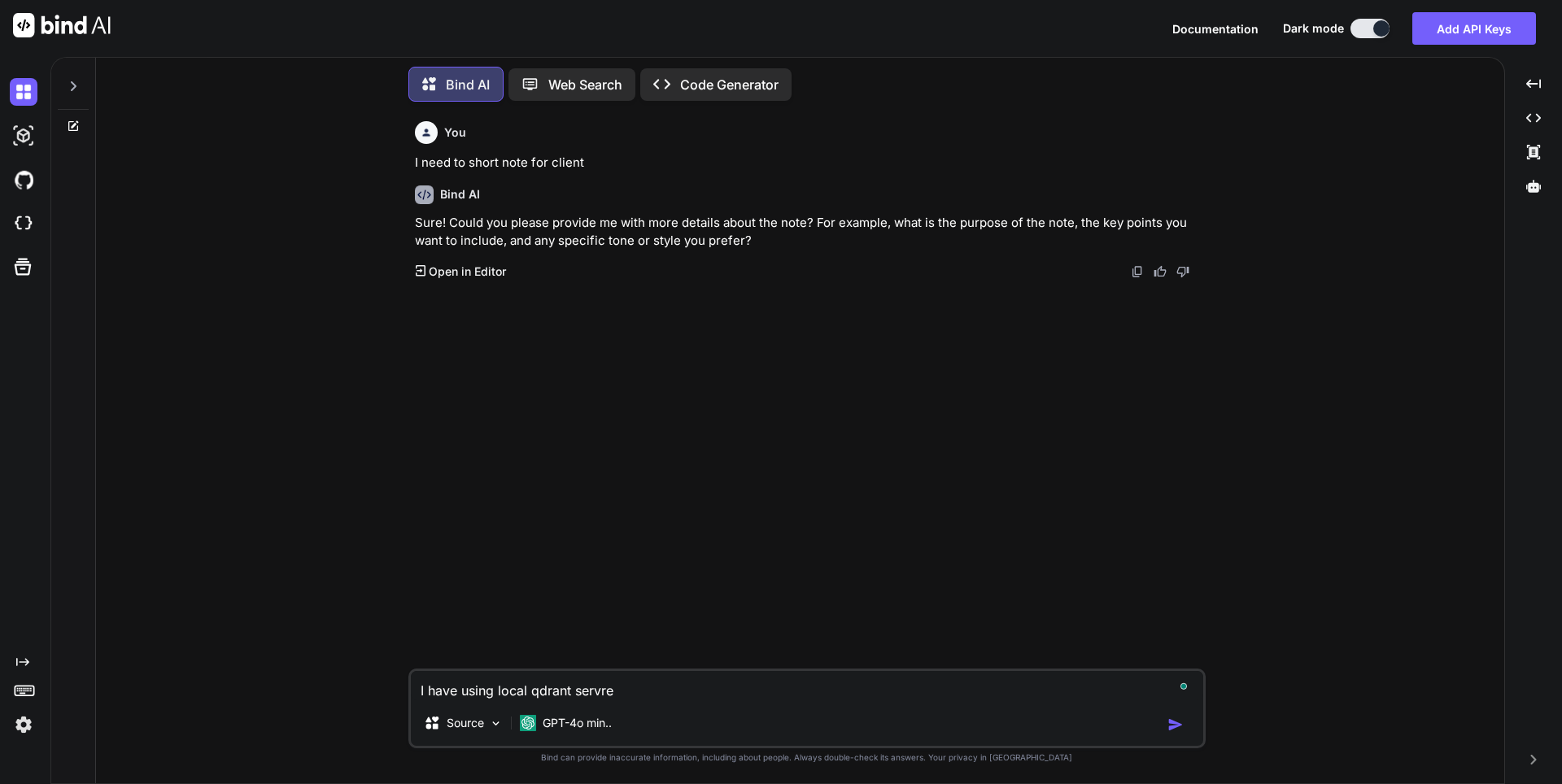
type textarea "I have using local qdrant servr"
type textarea "x"
type textarea "I have using local qdrant serv"
type textarea "x"
type textarea "I have using local qdrant serve"
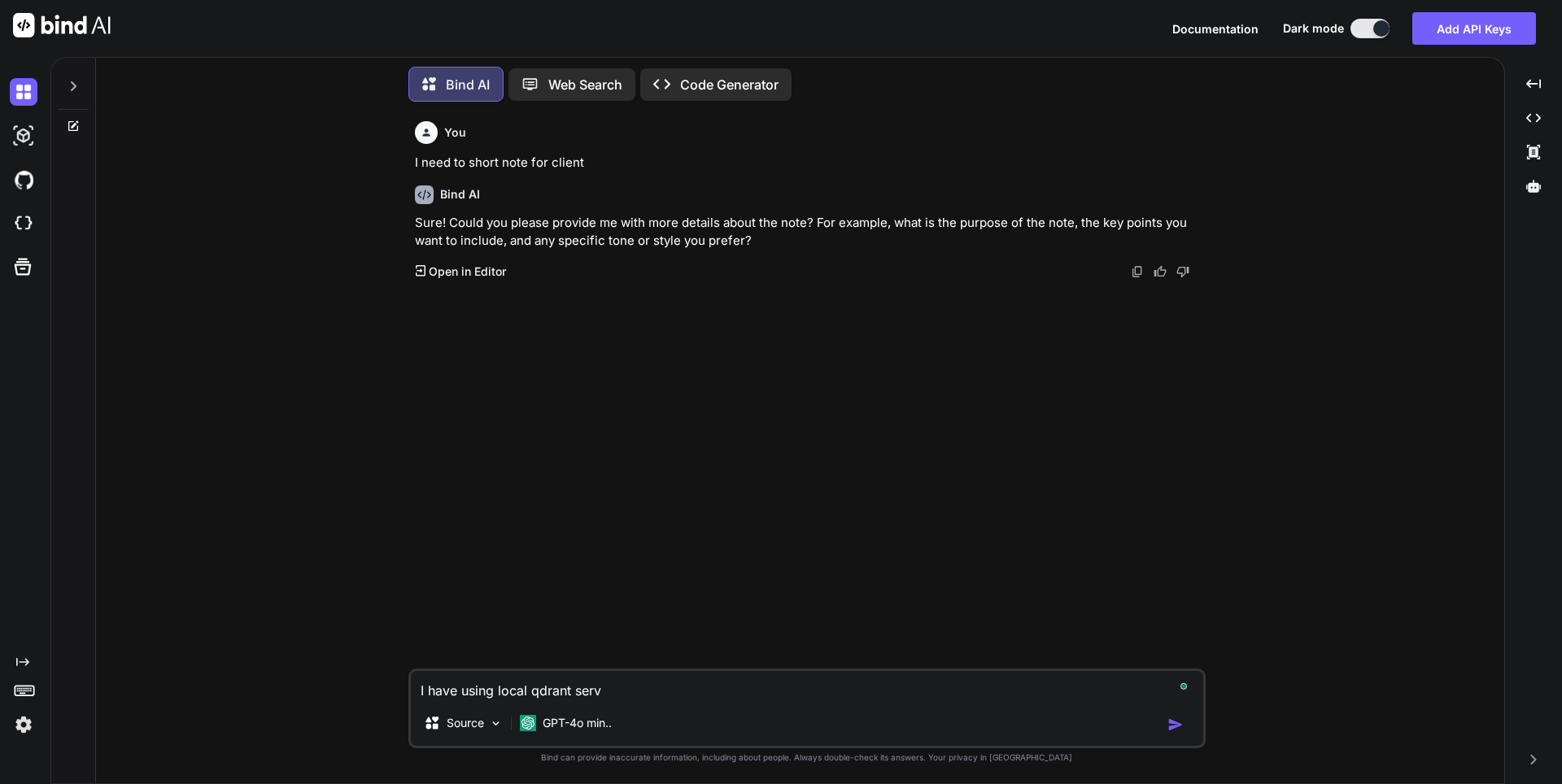
type textarea "x"
type textarea "I have using local qdrant server"
type textarea "x"
type textarea "I have using local qdrant server"
type textarea "x"
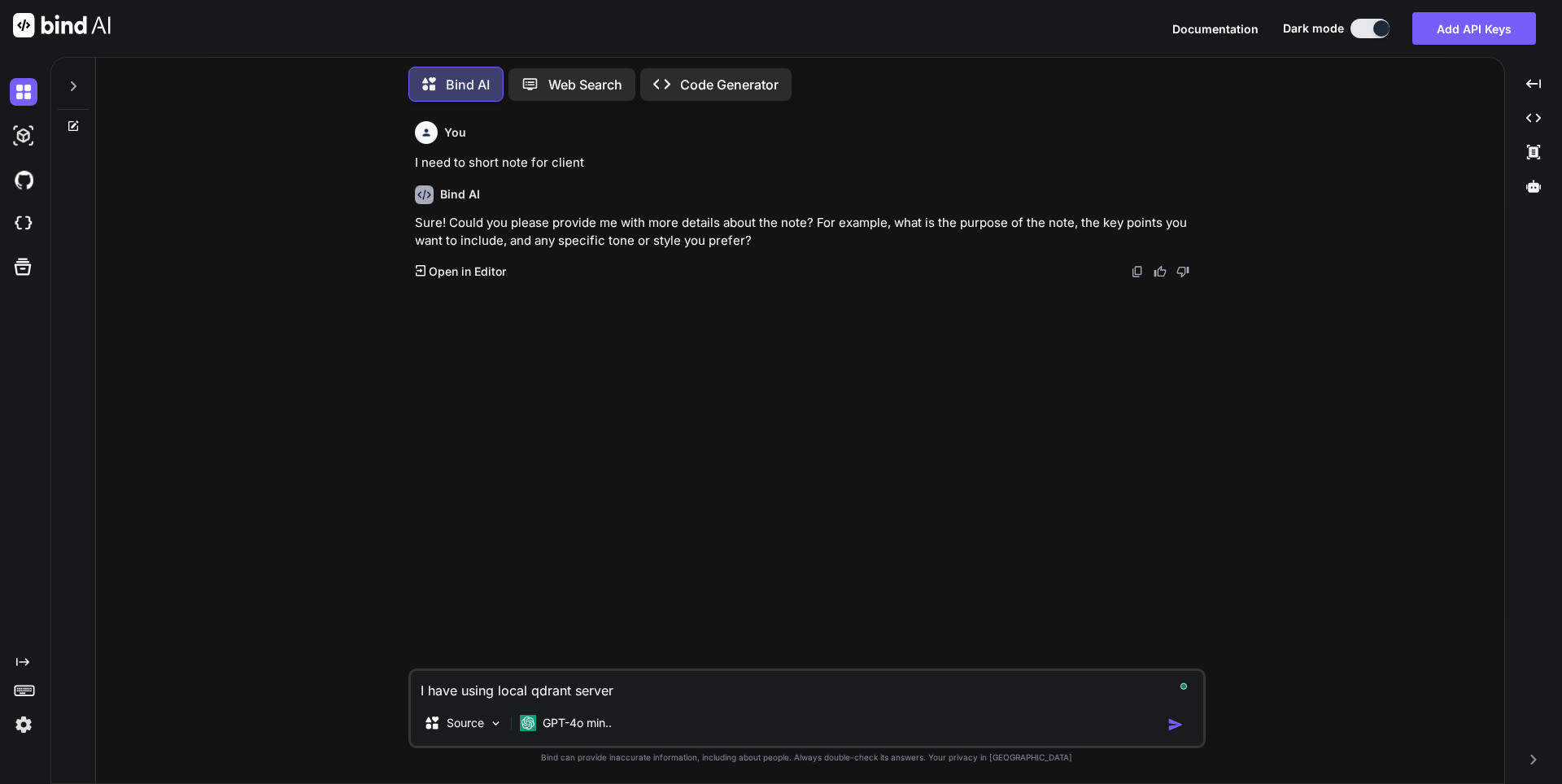
type textarea "I have using local qdrant server f"
type textarea "x"
type textarea "I have using local qdrant server fo"
type textarea "x"
type textarea "I have using local qdrant server for"
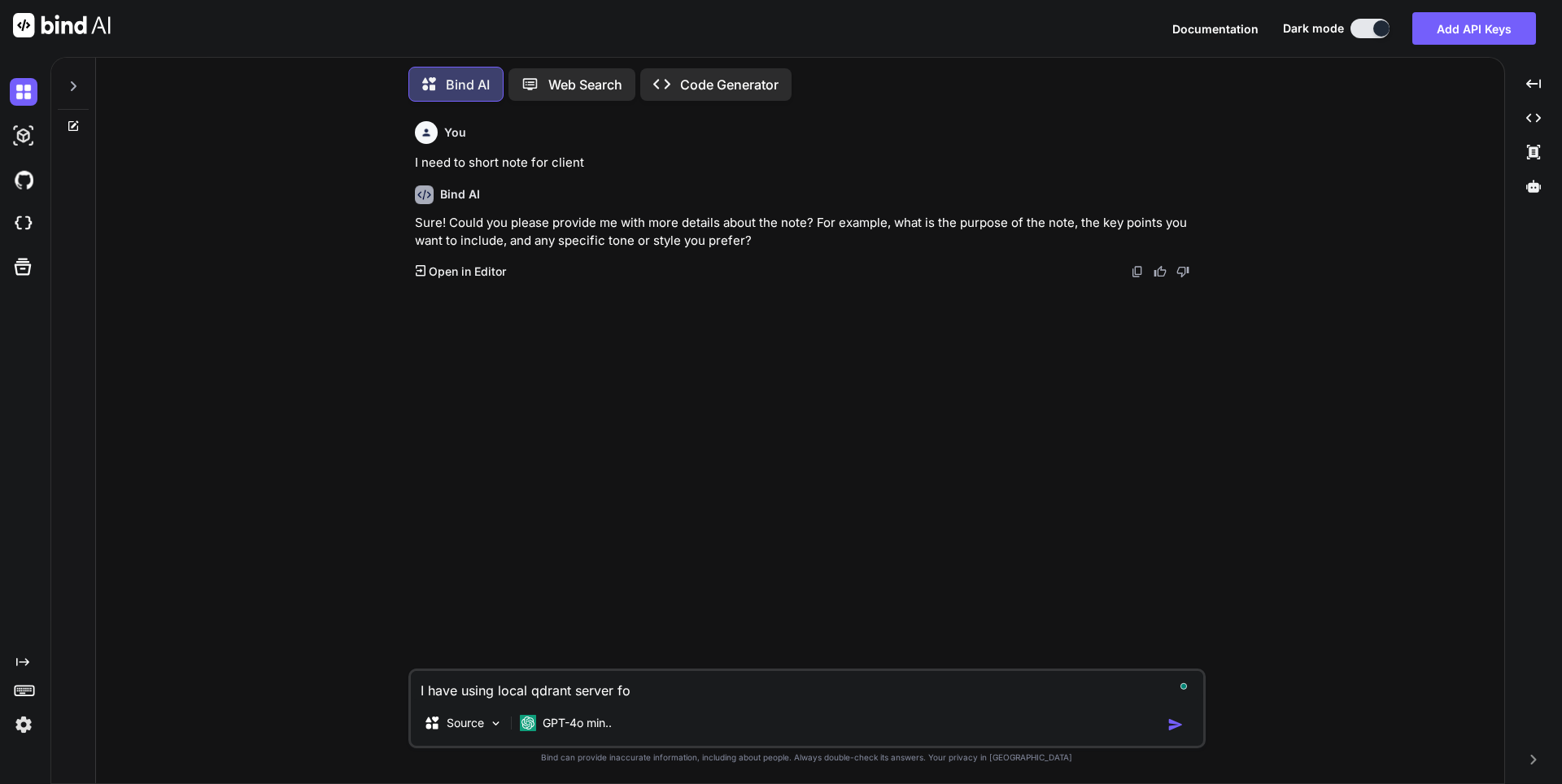
type textarea "x"
type textarea "I have using local qdrant server for"
type textarea "x"
type textarea "I have using local qdrant server for a"
type textarea "x"
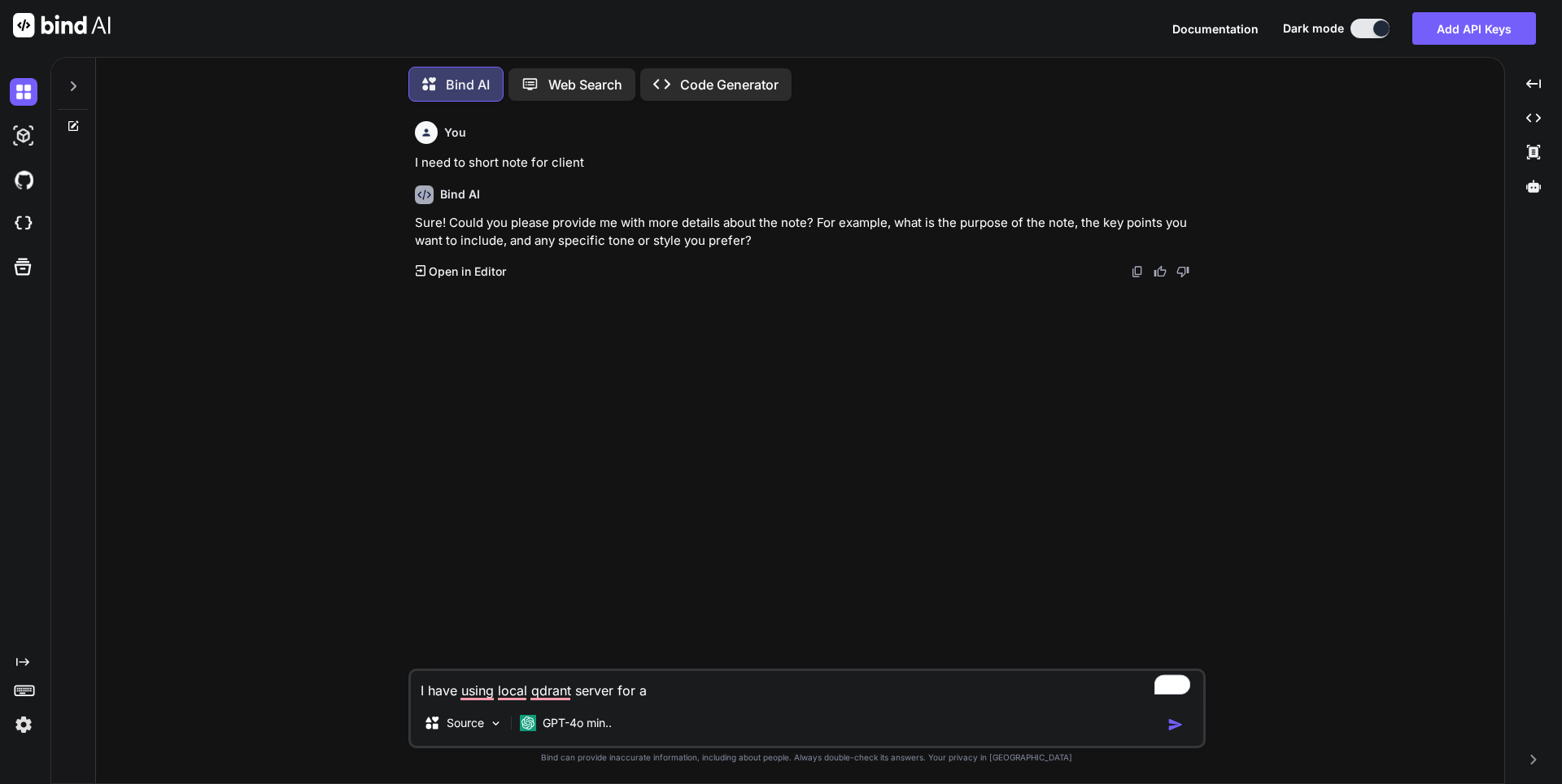
type textarea "I have using local qdrant server for as"
type textarea "x"
type textarea "I have using local qdrant server for a"
type textarea "x"
type textarea "I have using local qdrant server for"
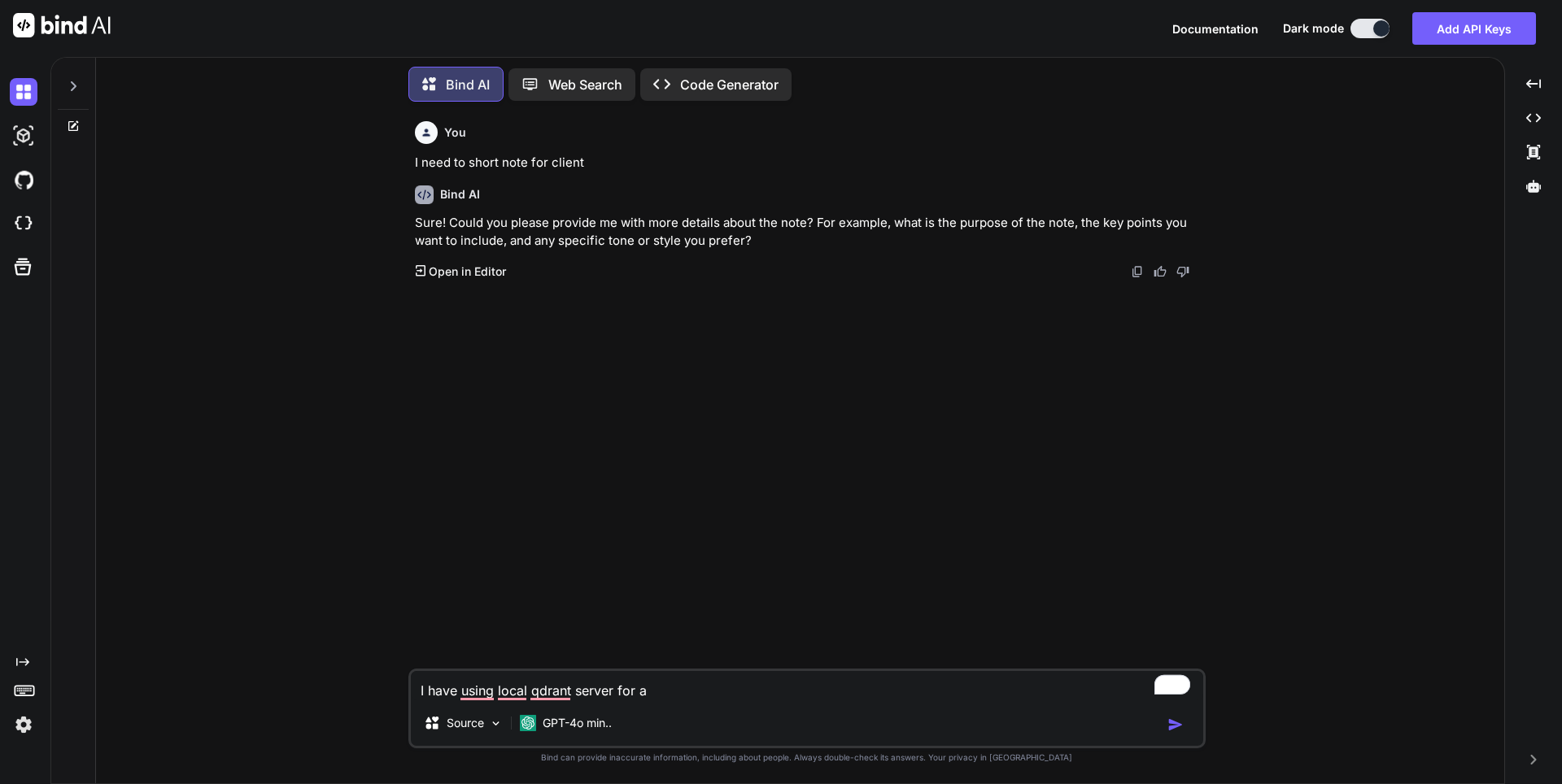
type textarea "x"
type textarea "I have using local qdrant server for"
type textarea "x"
type textarea "I have using local qdrant server fo"
type textarea "x"
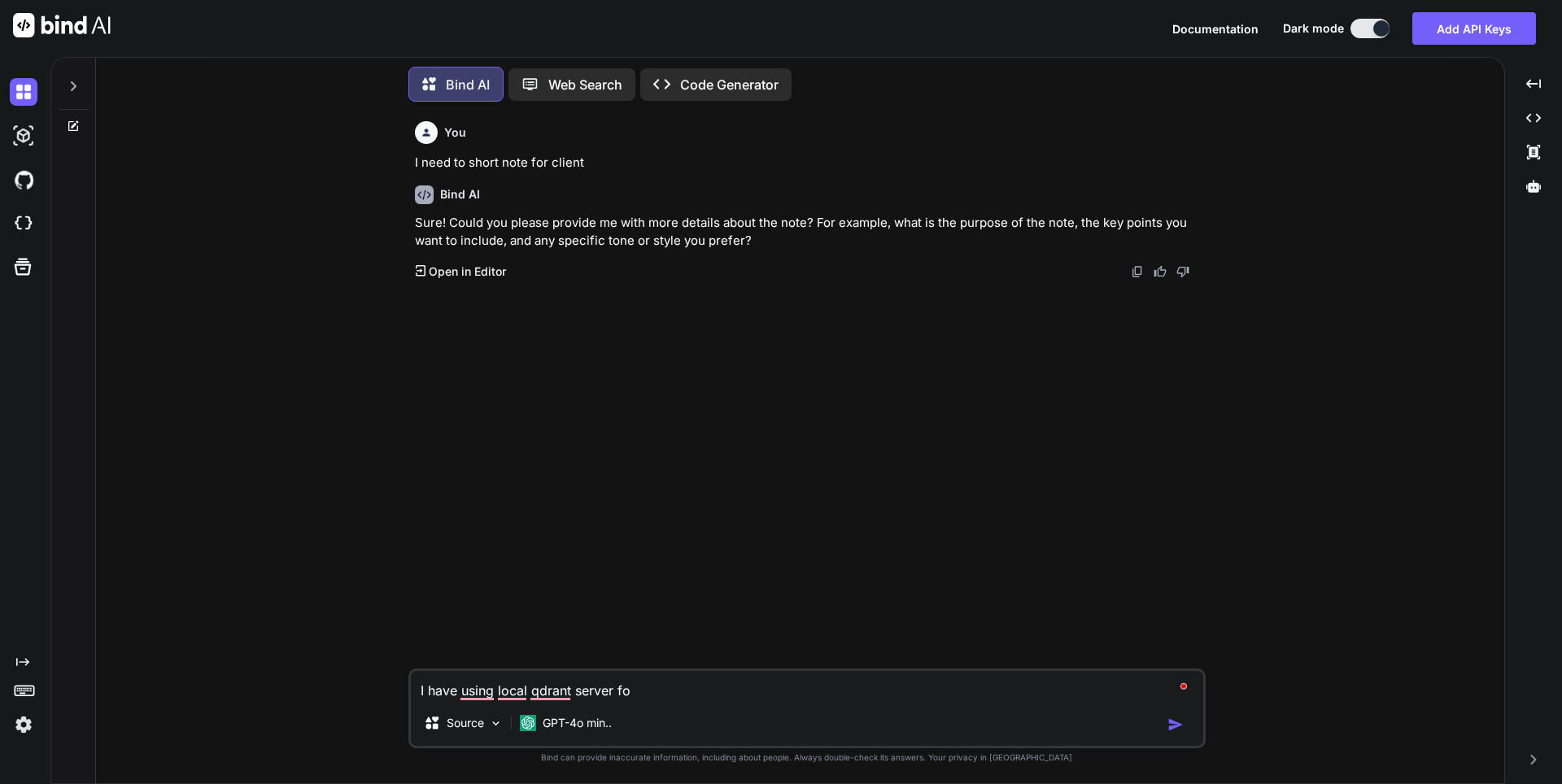
type textarea "I have using local qdrant server f"
type textarea "x"
type textarea "I have using local qdrant server"
type textarea "x"
type textarea "I have using local qdrant server t"
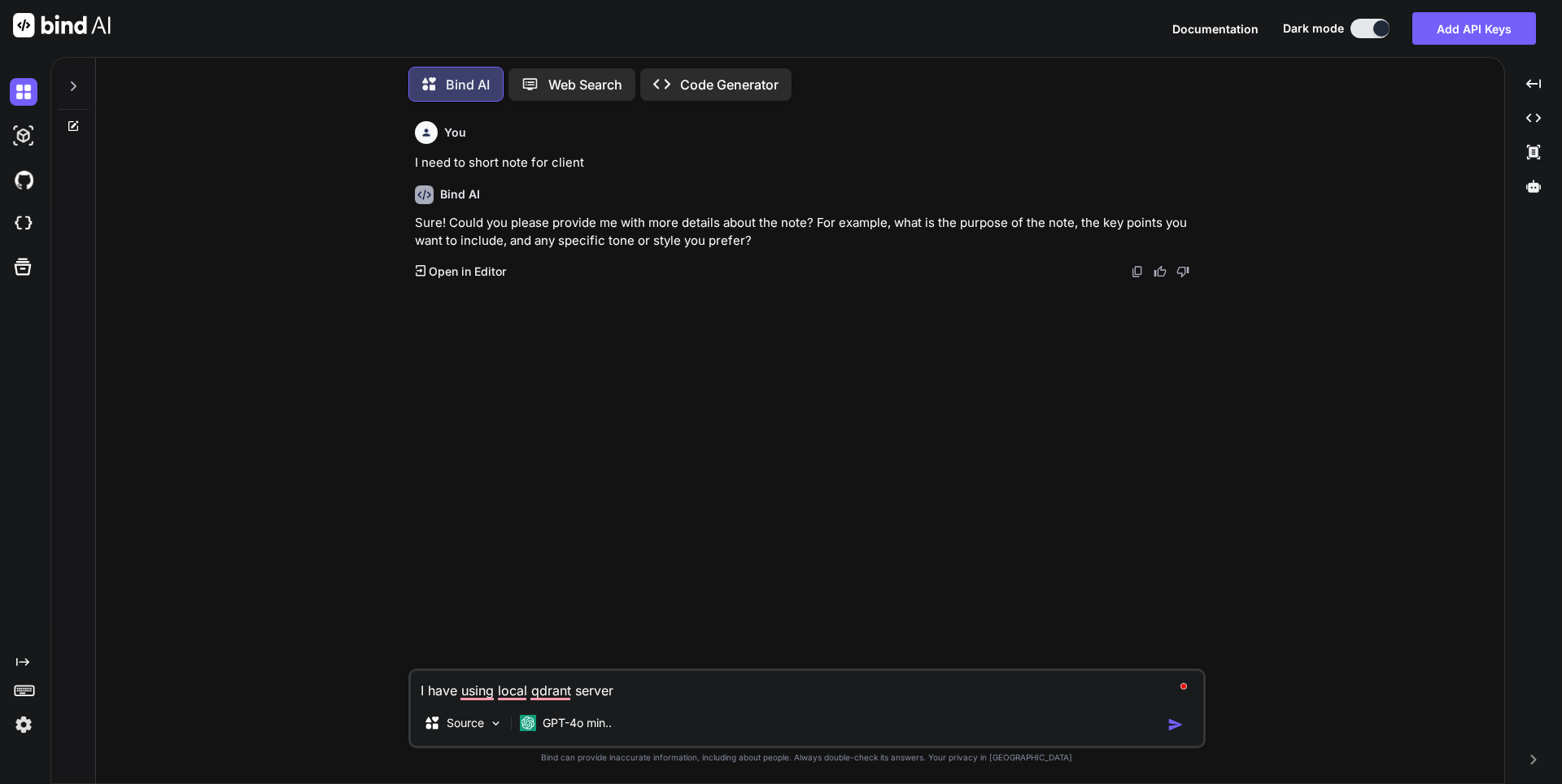
type textarea "x"
type textarea "I have using local qdrant server to"
type textarea "x"
type textarea "I have using local qdrant server to"
type textarea "x"
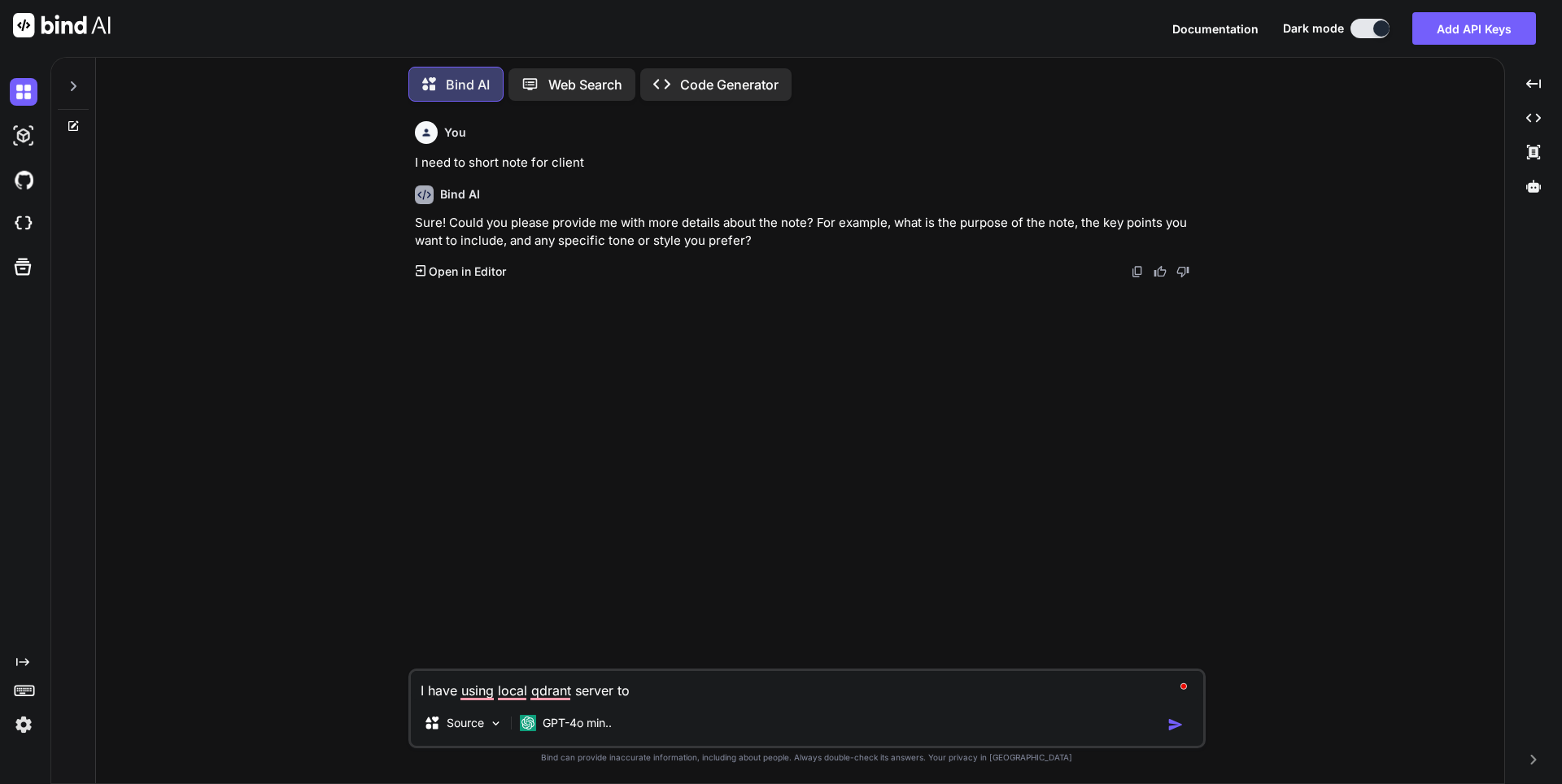
type textarea "I have using local qdrant server to s"
type textarea "x"
type textarea "I have using local qdrant server to st"
type textarea "x"
type textarea "I have using local qdrant server to sto"
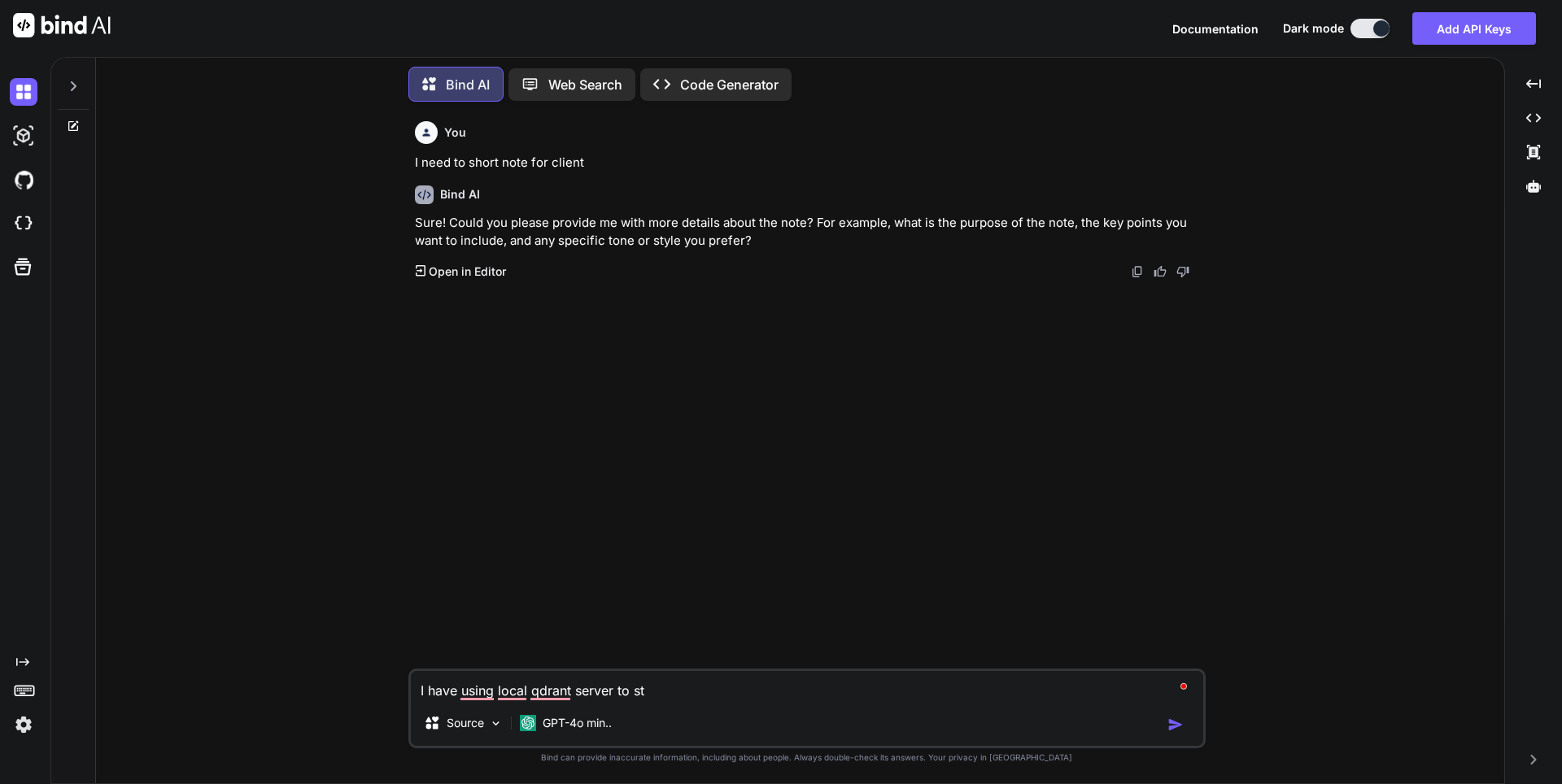
type textarea "x"
type textarea "I have using local qdrant server to stor"
type textarea "x"
type textarea "I have using local qdrant server to store"
type textarea "x"
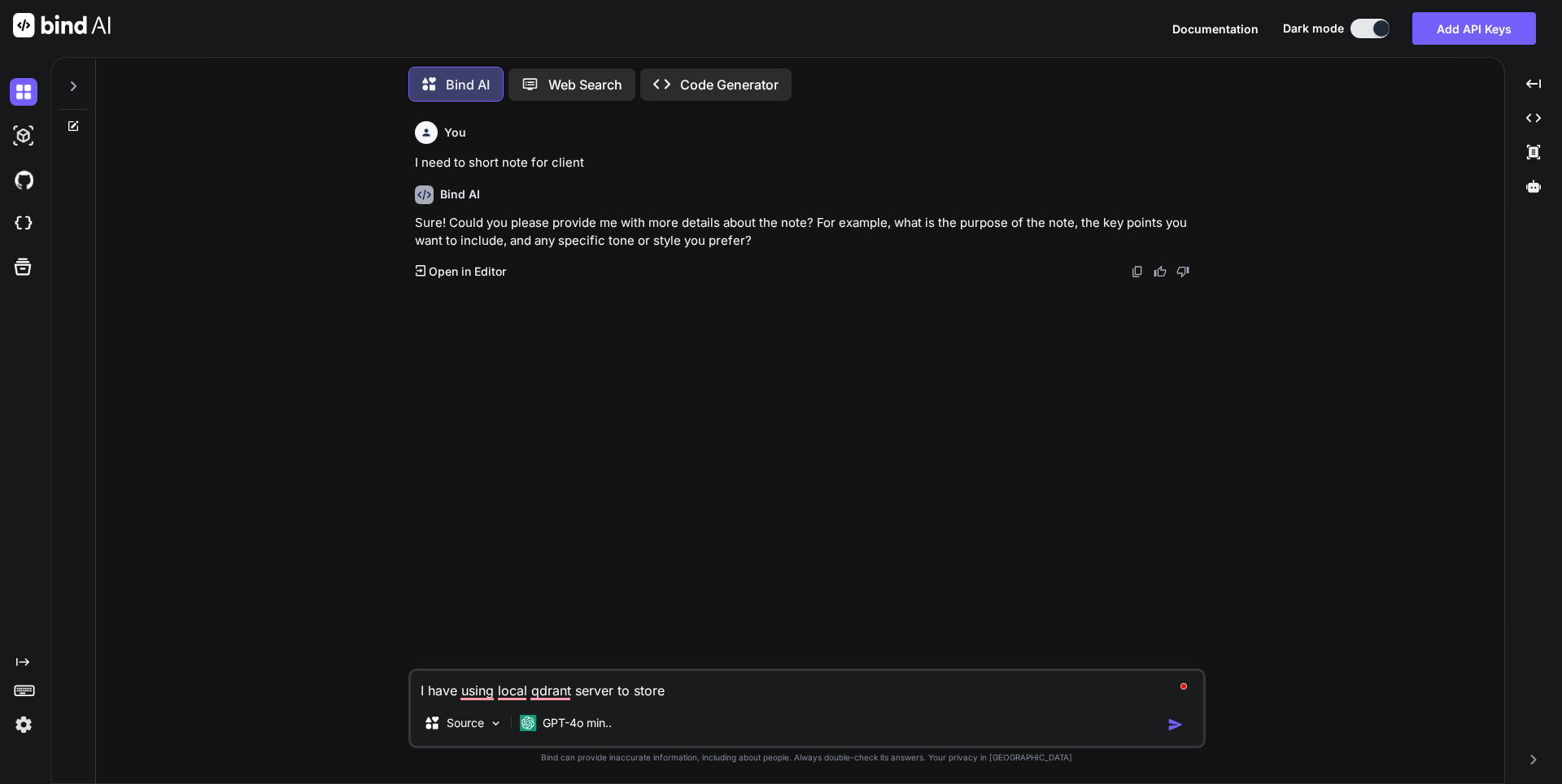
type textarea "I have using local qdrant server to store"
type textarea "x"
type textarea "I have using local qdrant server to store v"
type textarea "x"
type textarea "I have using local qdrant server to store ve"
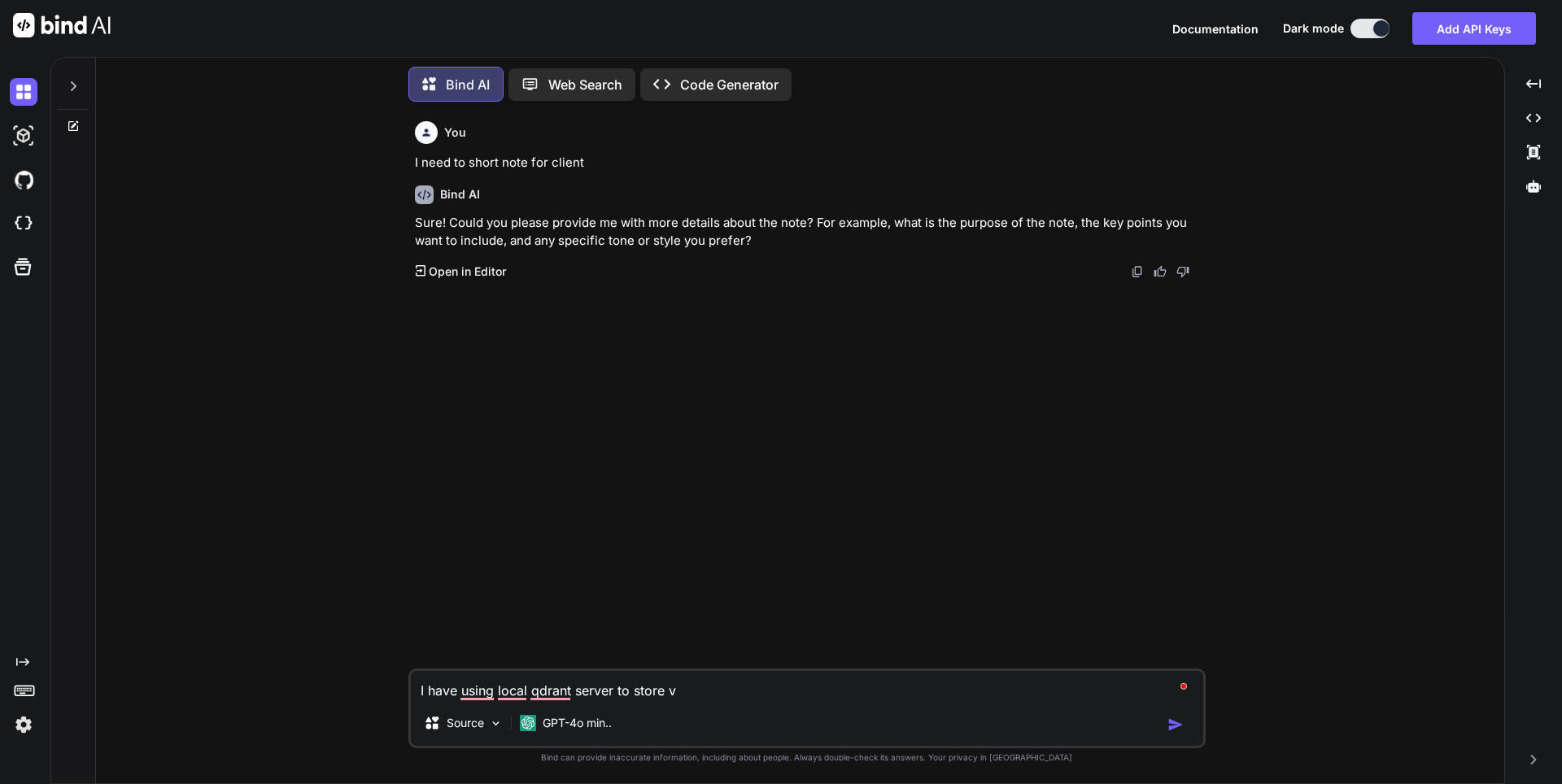
type textarea "x"
type textarea "I have using local qdrant server to store vec"
type textarea "x"
type textarea "I have using local qdrant server to store vect"
type textarea "x"
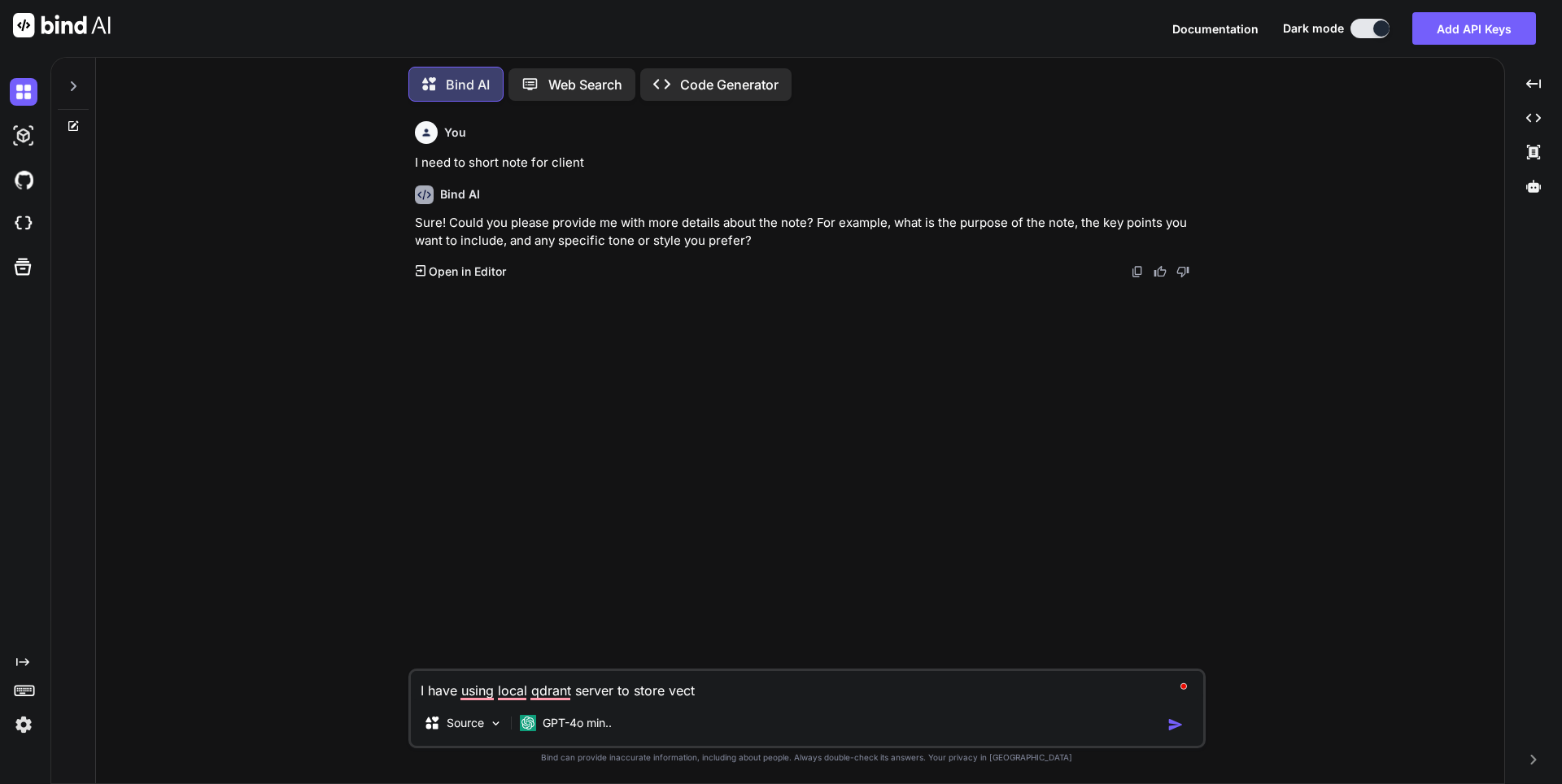
type textarea "I have using local qdrant server to store vecto"
type textarea "x"
type textarea "I have using local qdrant server to store vector"
type textarea "x"
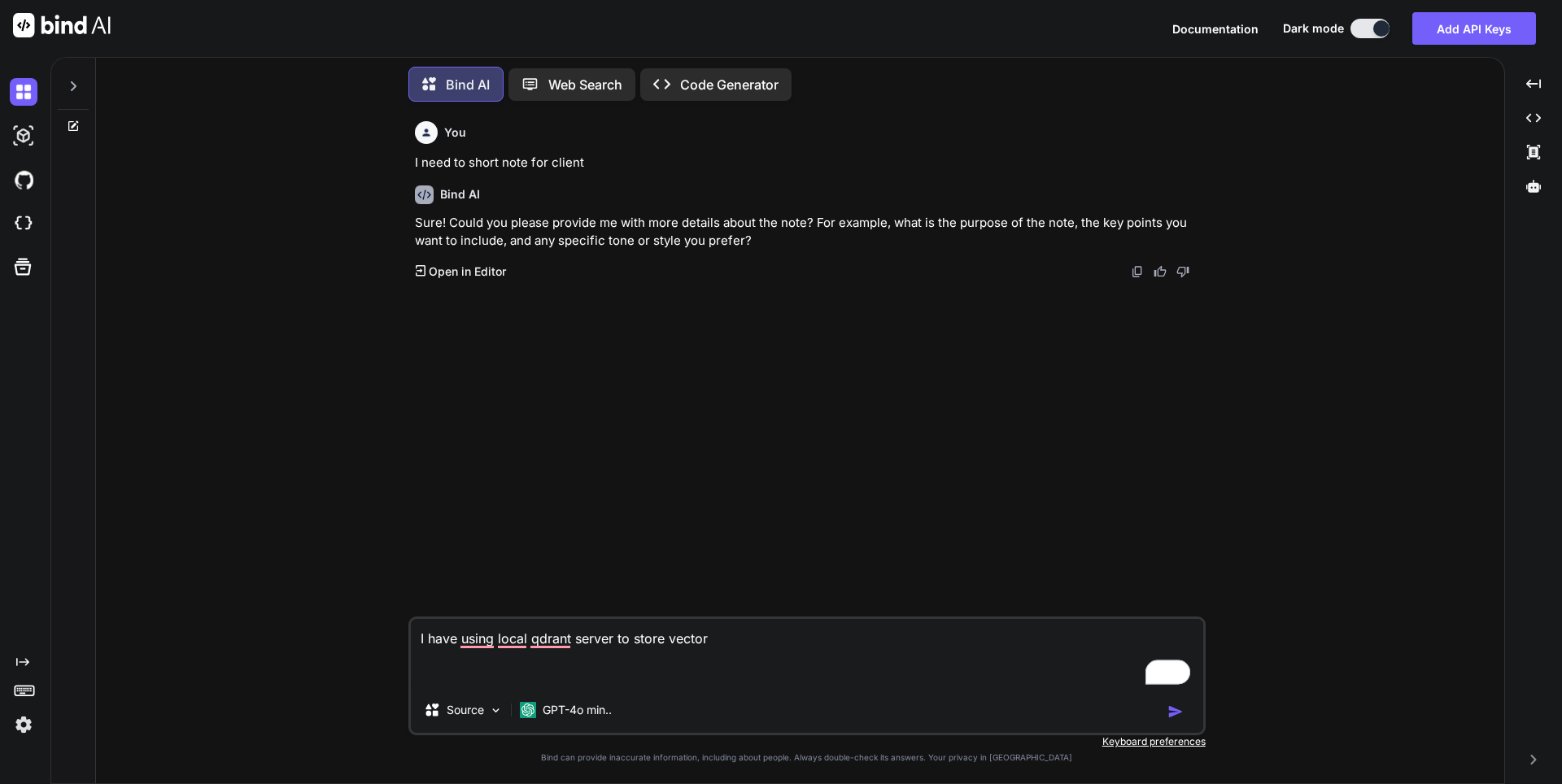
paste textarea "docker run -p 6333:6333 -p 6334:6334 \ -v "$(pwd)/qdrant_storage:/qdrant/storag…"
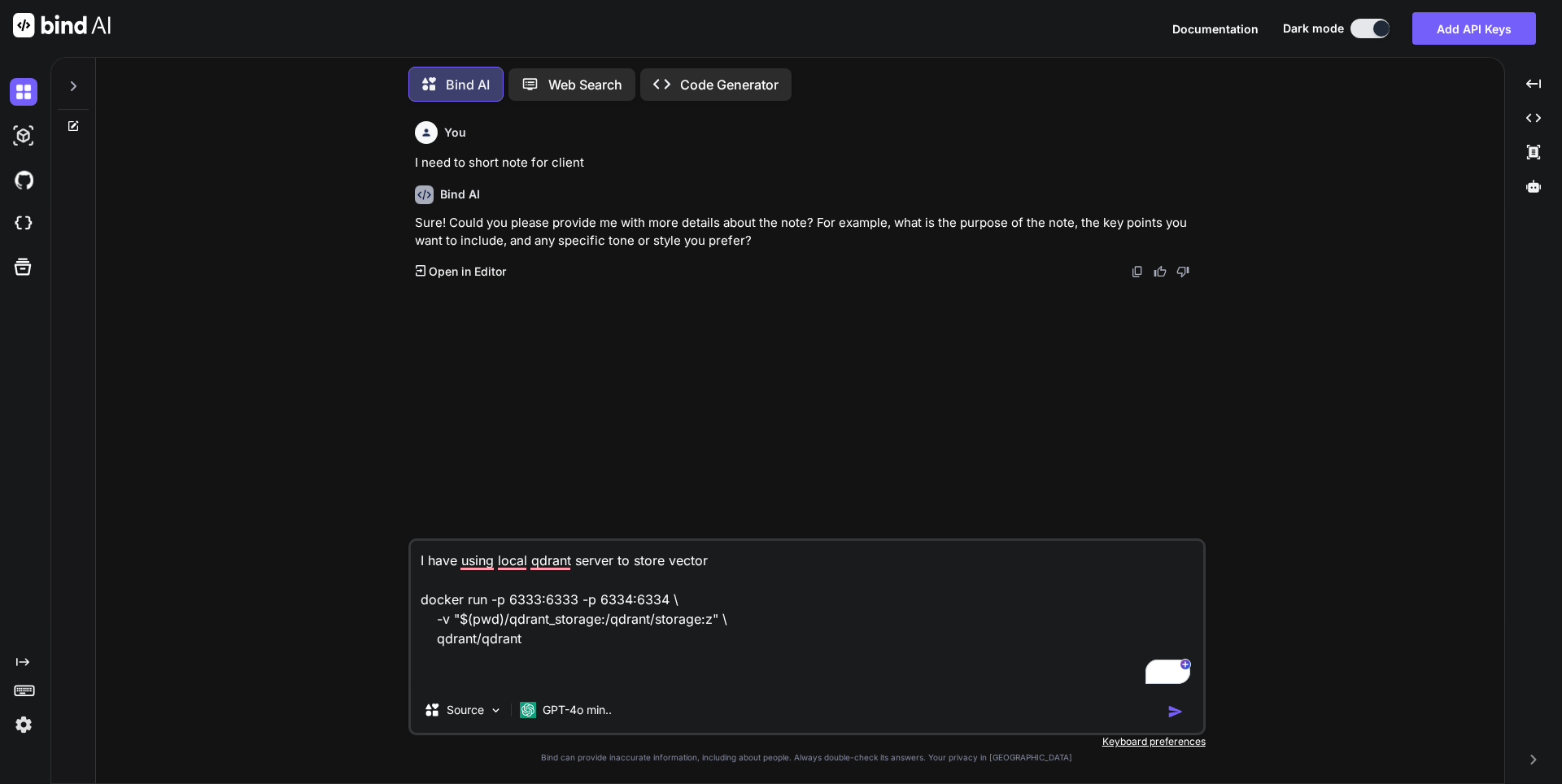
click at [758, 557] on textarea "I have using local qdrant server to store vector docker run -p 6333:6333 -p 633…" at bounding box center [807, 613] width 793 height 146
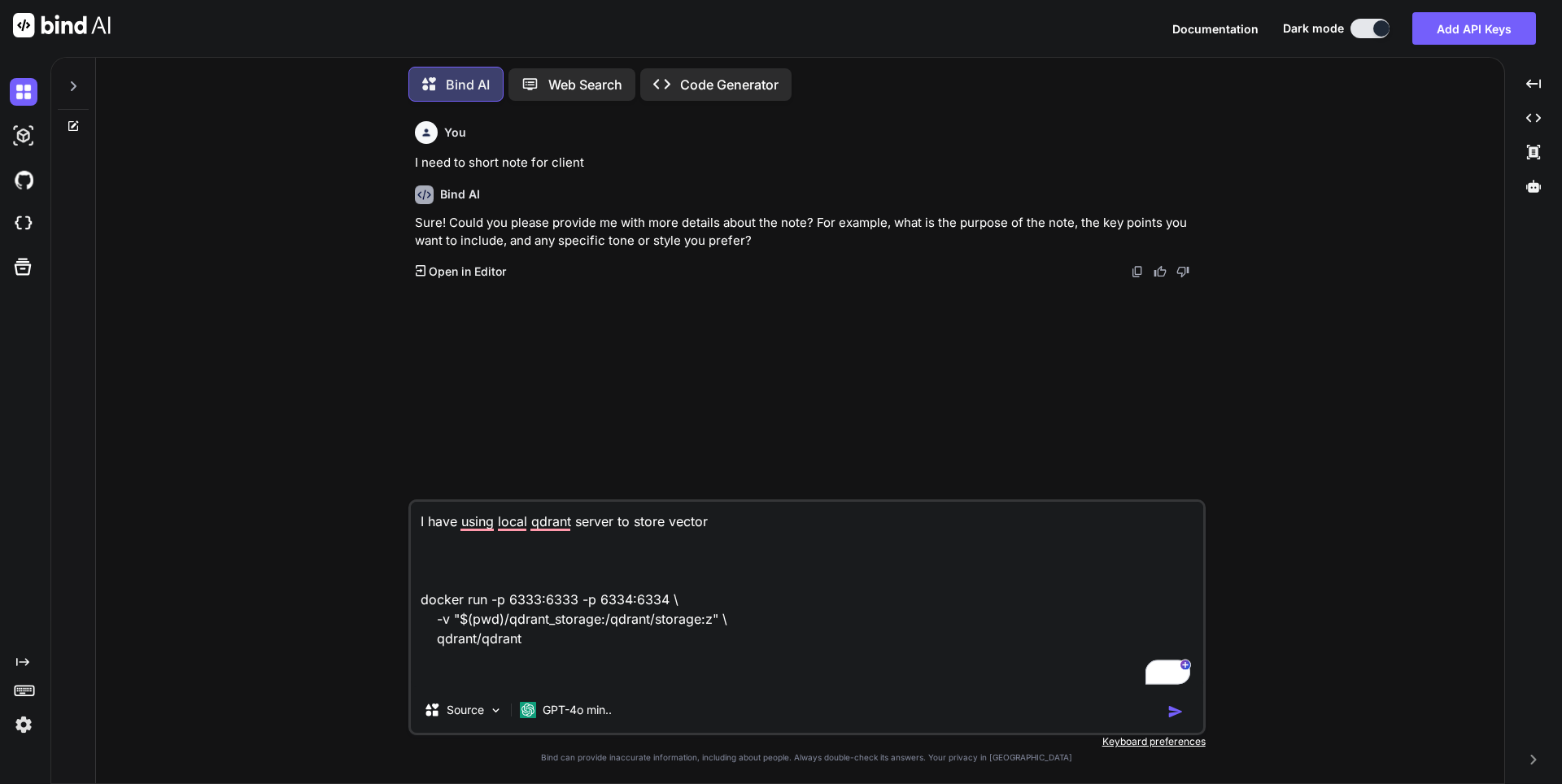
paste textarea "docker pull qdrant/qdrant"
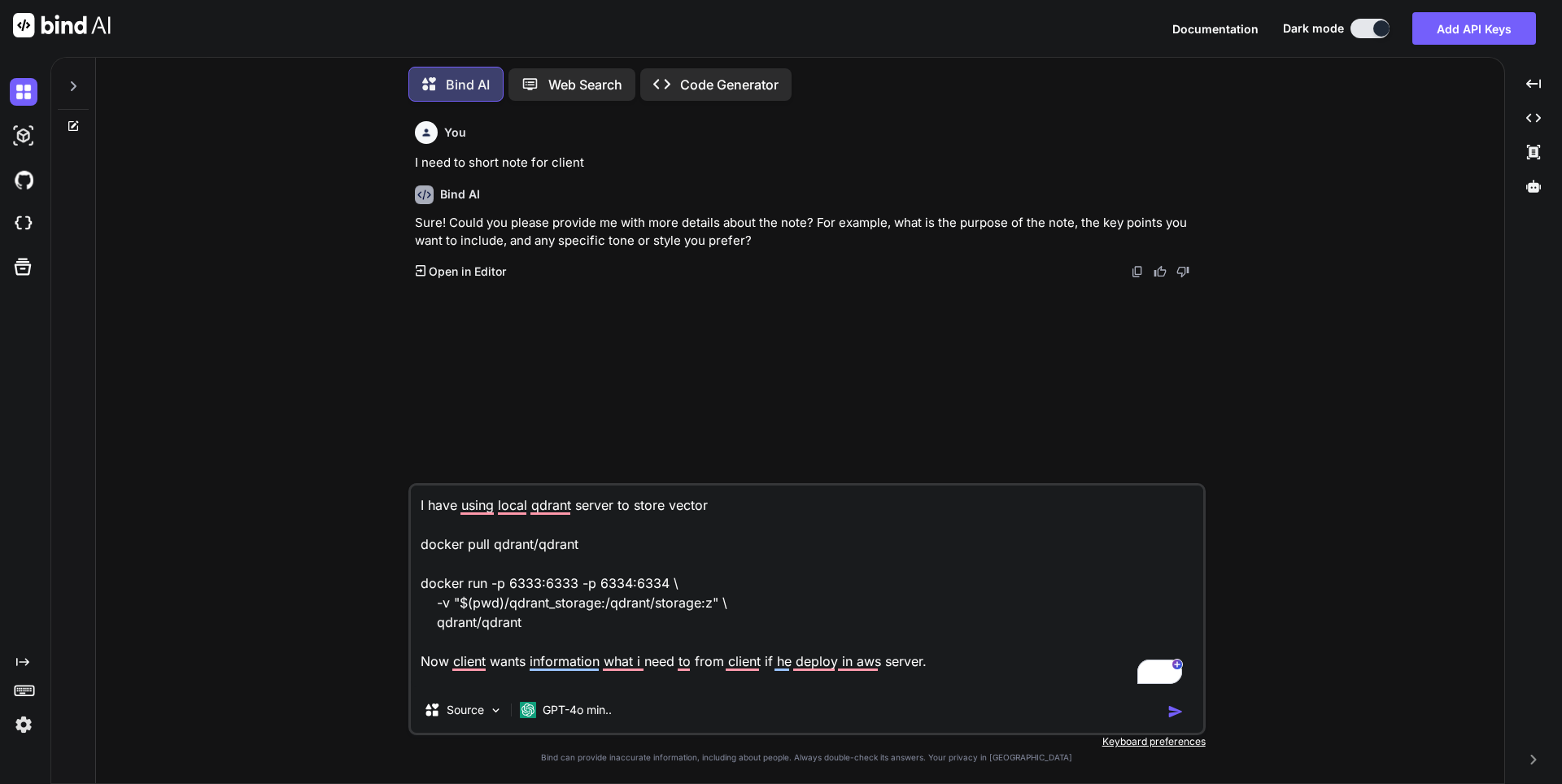
click at [971, 670] on textarea "I have using local qdrant server to store vector docker pull qdrant/qdrant dock…" at bounding box center [807, 586] width 793 height 202
paste textarea "qdrant_url = os.environ.get("QDRANT_URL", "localhost") qdrant_port = os.environ…"
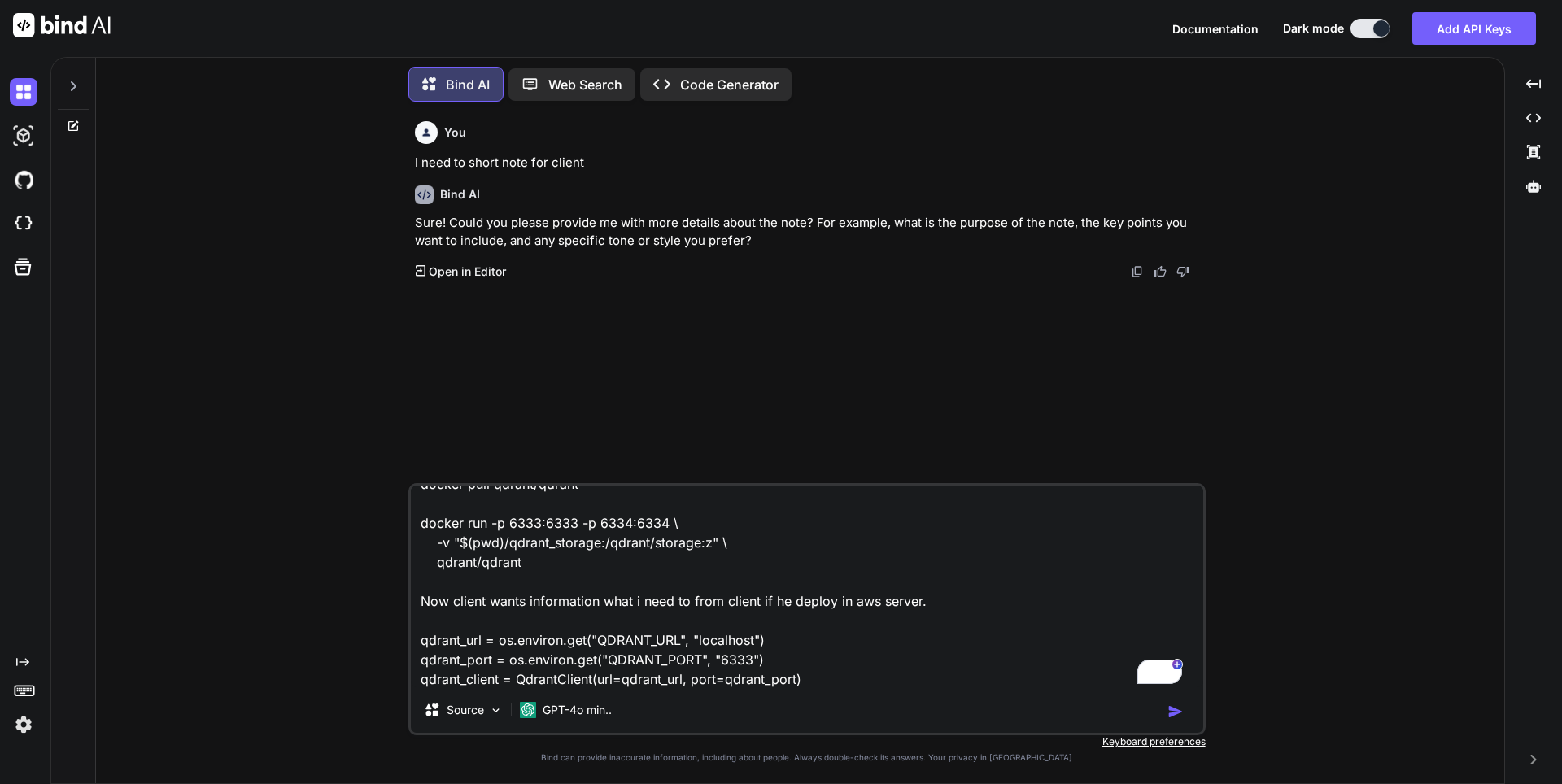
scroll to position [119, 0]
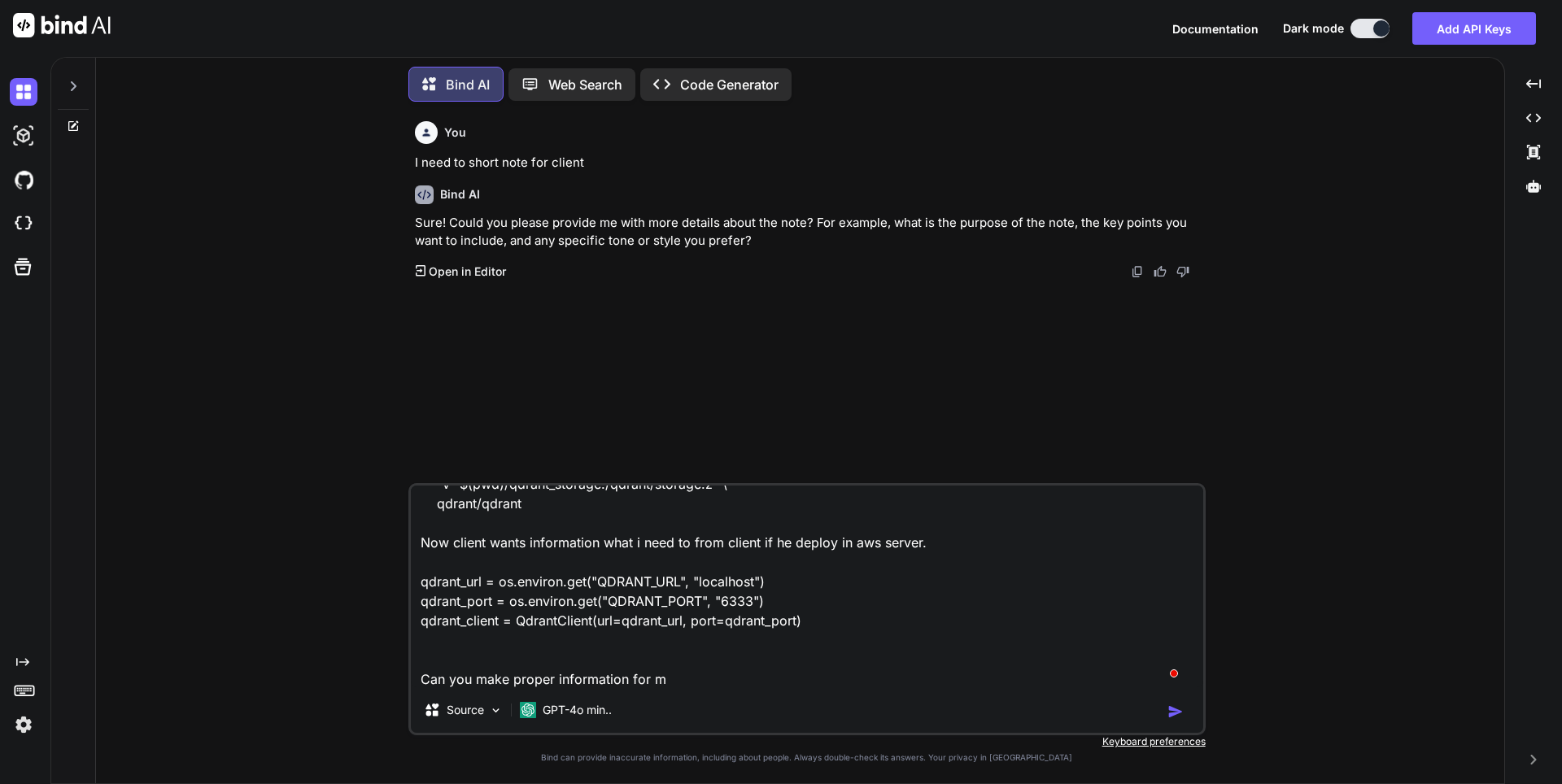
type textarea "I have using local qdrant server to store vector docker pull qdrant/qdrant dock…"
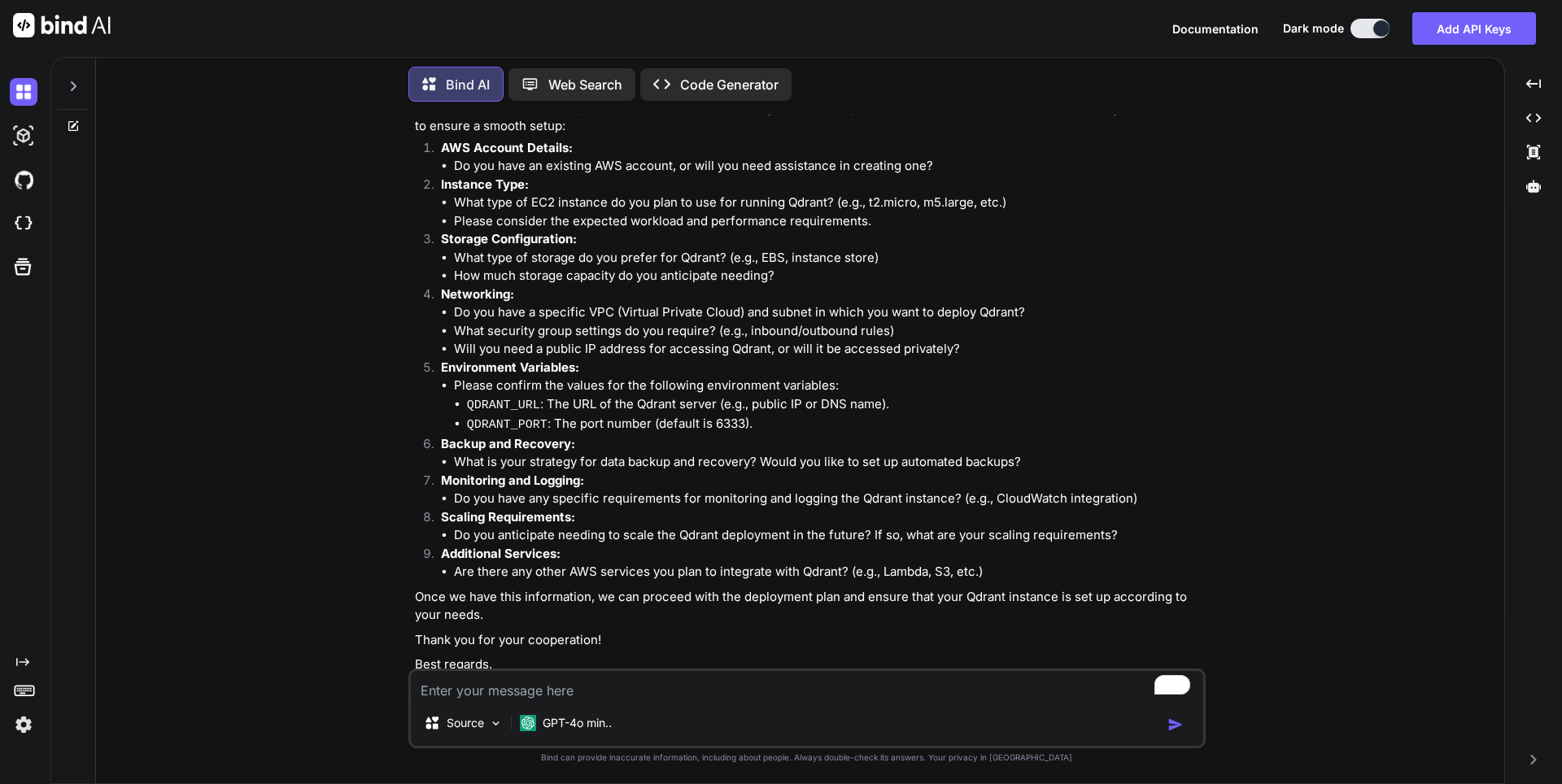
scroll to position [391, 0]
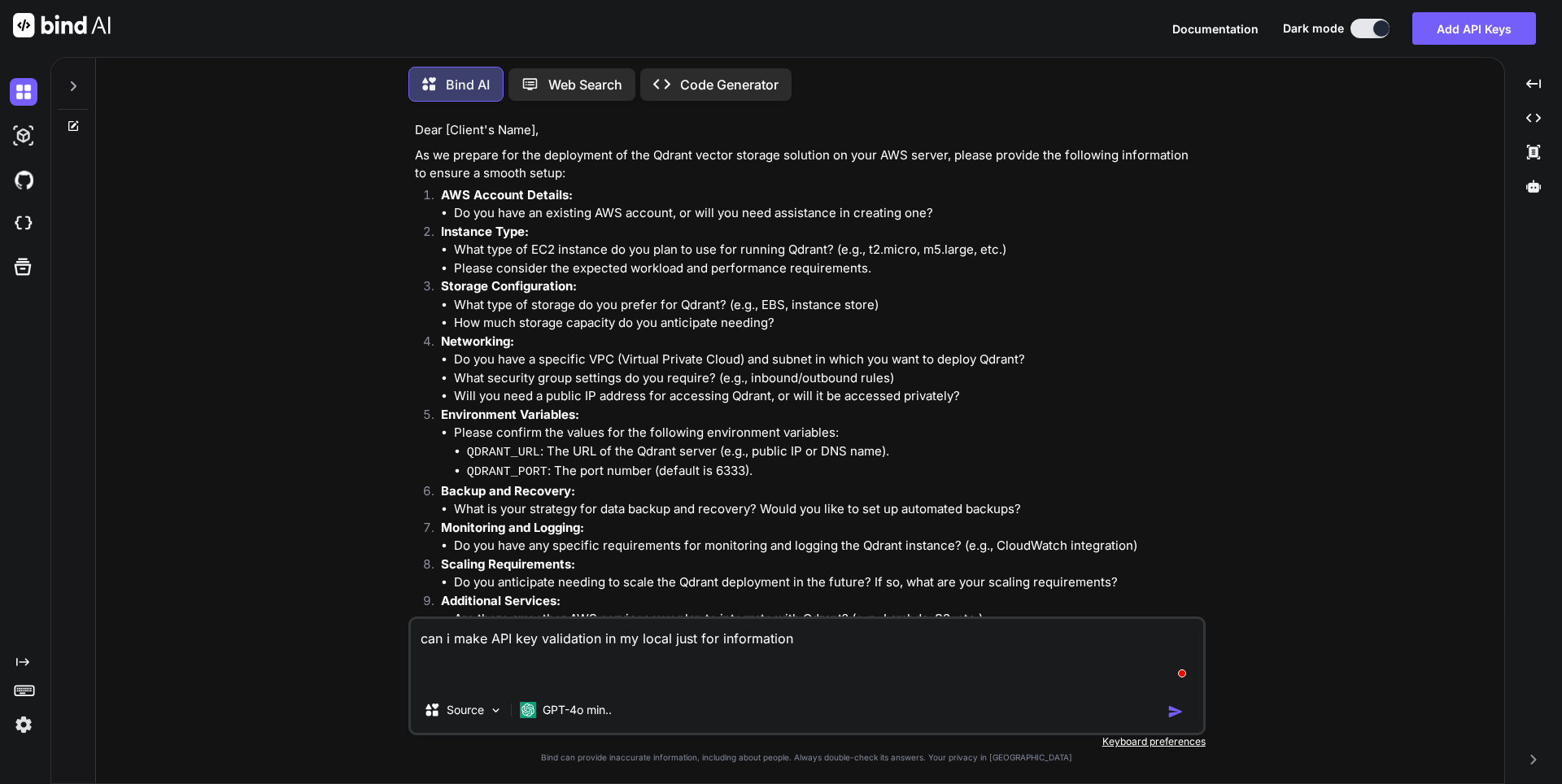
paste textarea "qdrant_url = os.environ.get("QDRANT_URL", "localhost") qdrant_port = os.environ…"
type textarea "can i make API key validation in my local just for information qdrant_url = os.…"
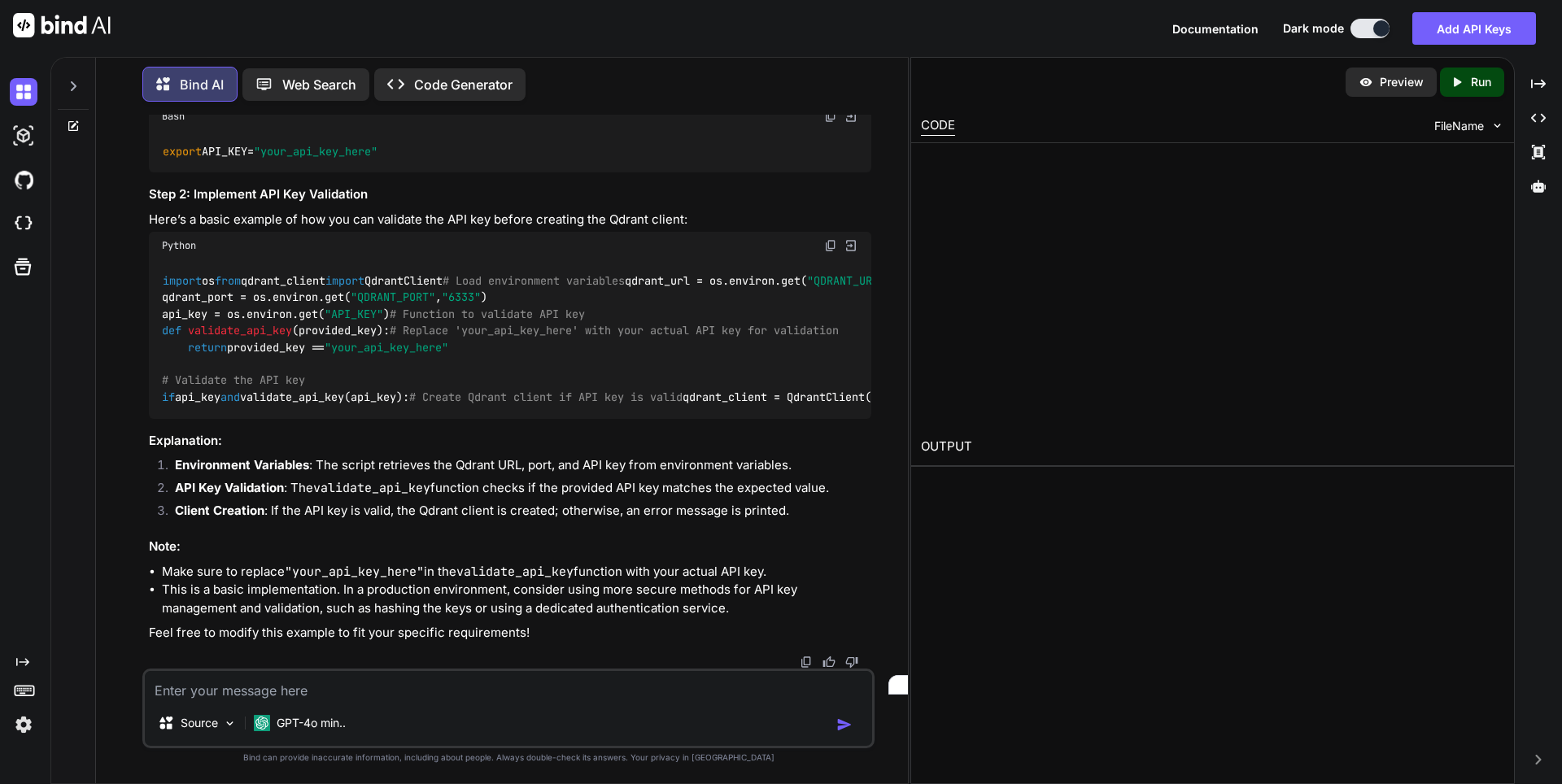
scroll to position [1499, 0]
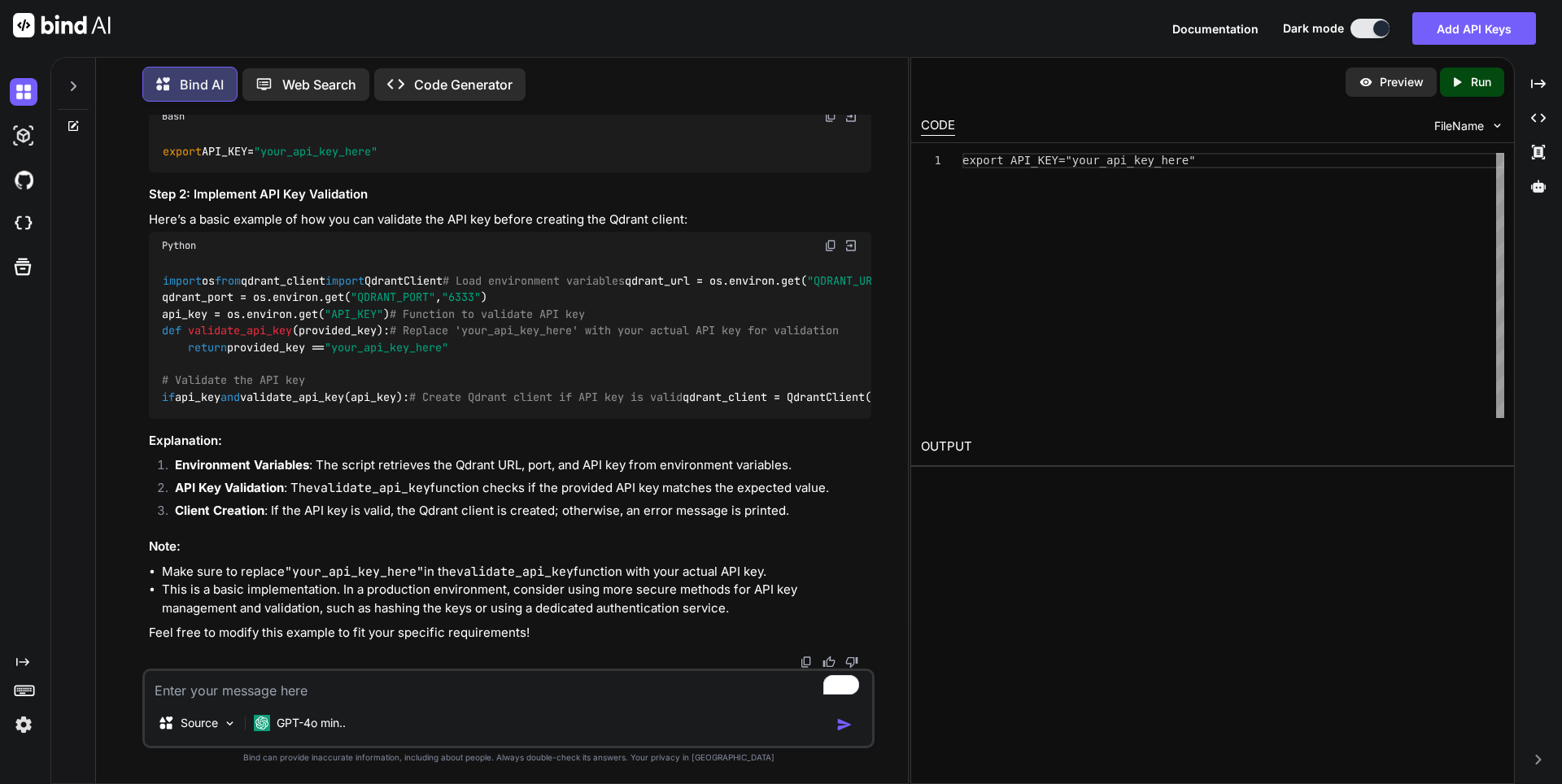
click at [380, 703] on div "Source GPT-4o min.." at bounding box center [508, 709] width 732 height 80
click at [323, 687] on textarea "To enrich screen reader interactions, please activate Accessibility in Grammarl…" at bounding box center [508, 686] width 727 height 29
type textarea "for qdrant server connection"
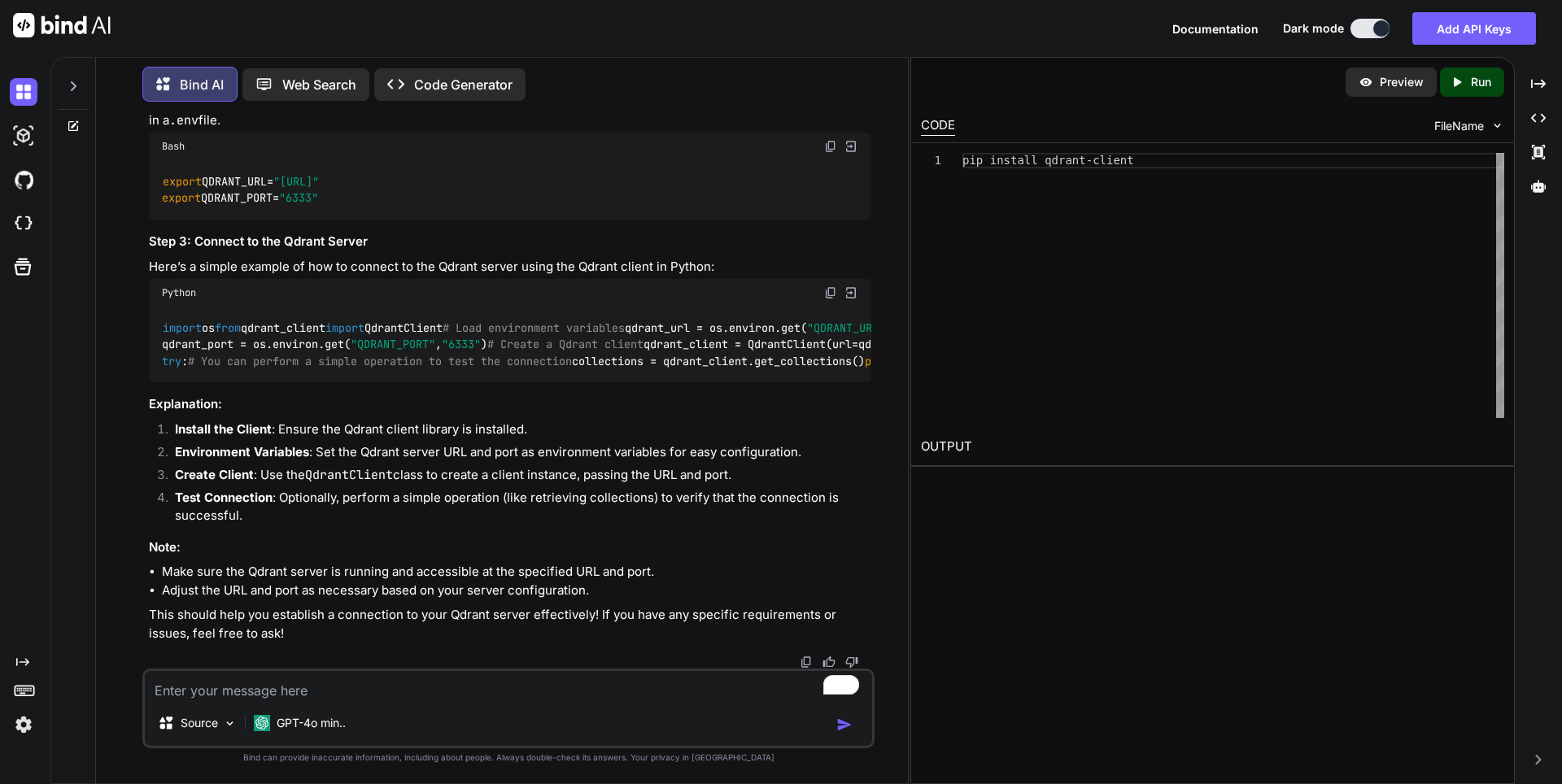
scroll to position [2795, 0]
click at [366, 693] on textarea "To enrich screen reader interactions, please activate Accessibility in Grammarl…" at bounding box center [508, 686] width 727 height 29
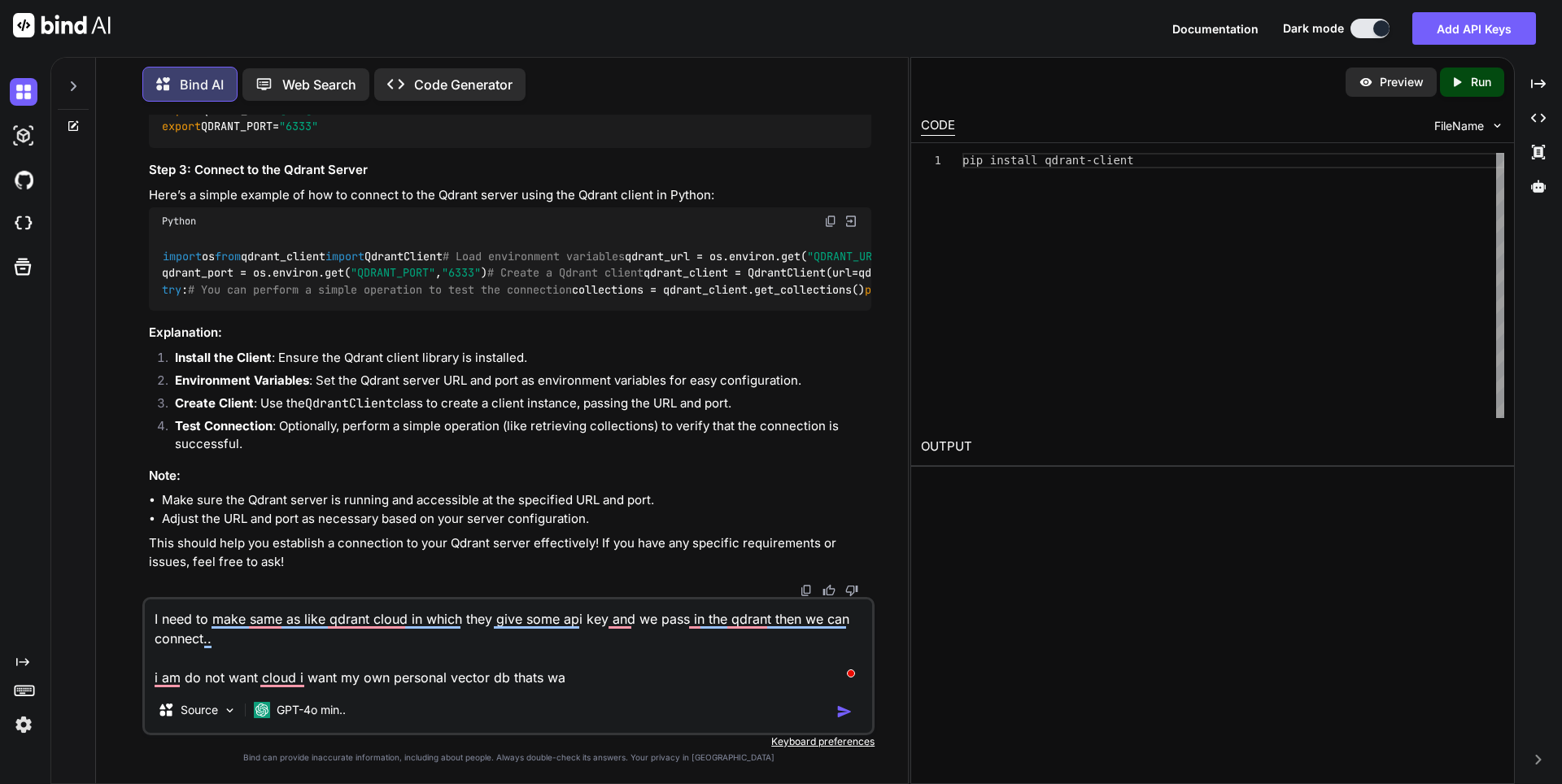
type textarea "I need to make same as like qdrant cloud in which they give some api key and we…"
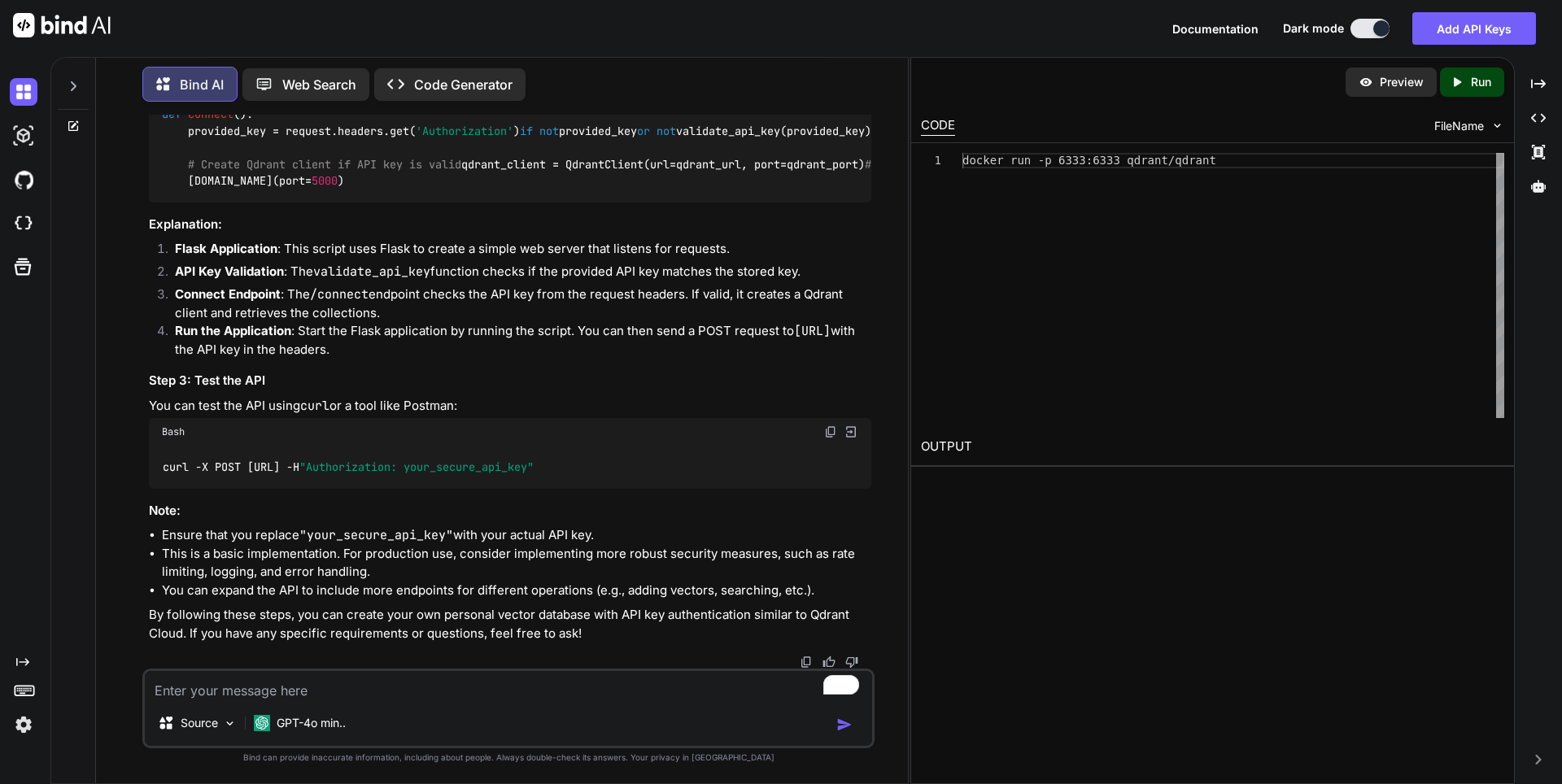
scroll to position [3976, 0]
